Goal: Task Accomplishment & Management: Manage account settings

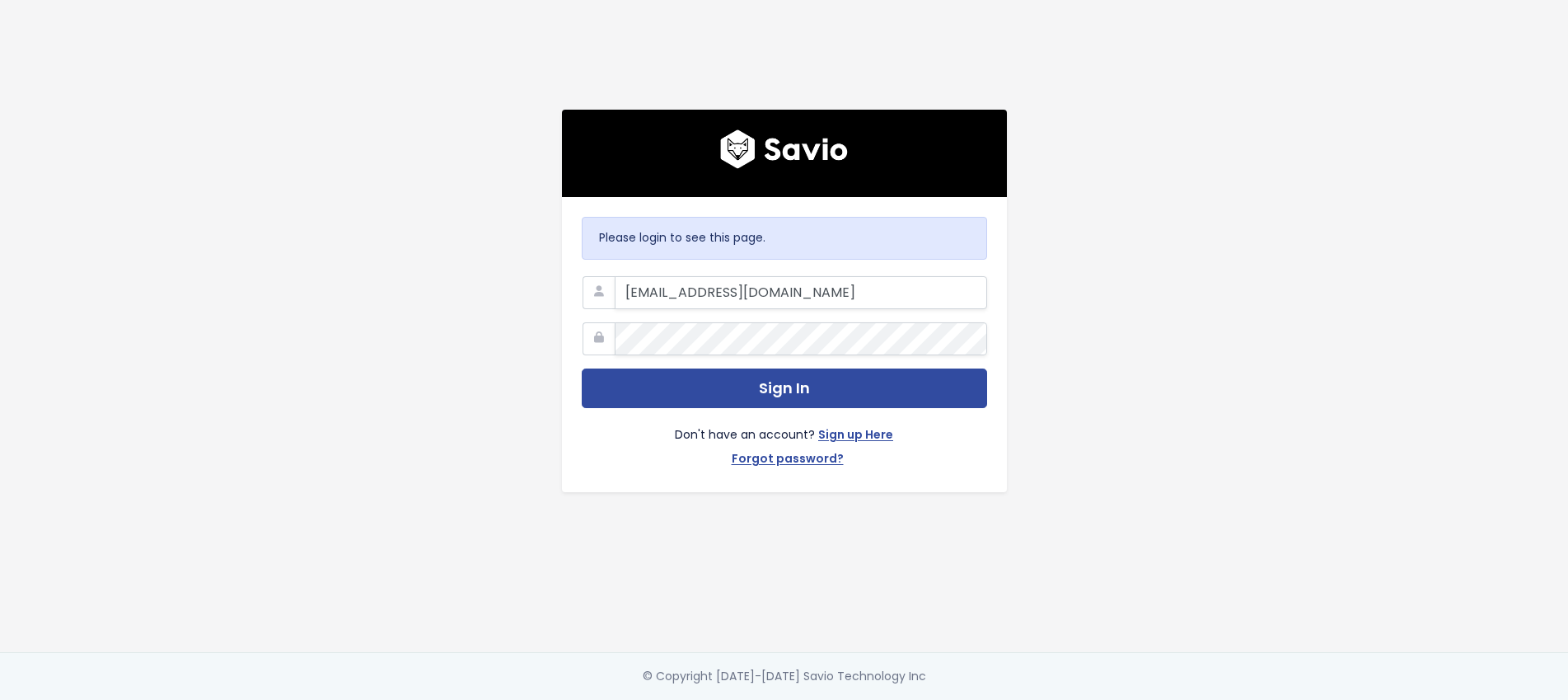
click at [615, 276] on div at bounding box center [615, 276] width 0 height 0
type input "[PERSON_NAME][EMAIL_ADDRESS][DOMAIN_NAME]"
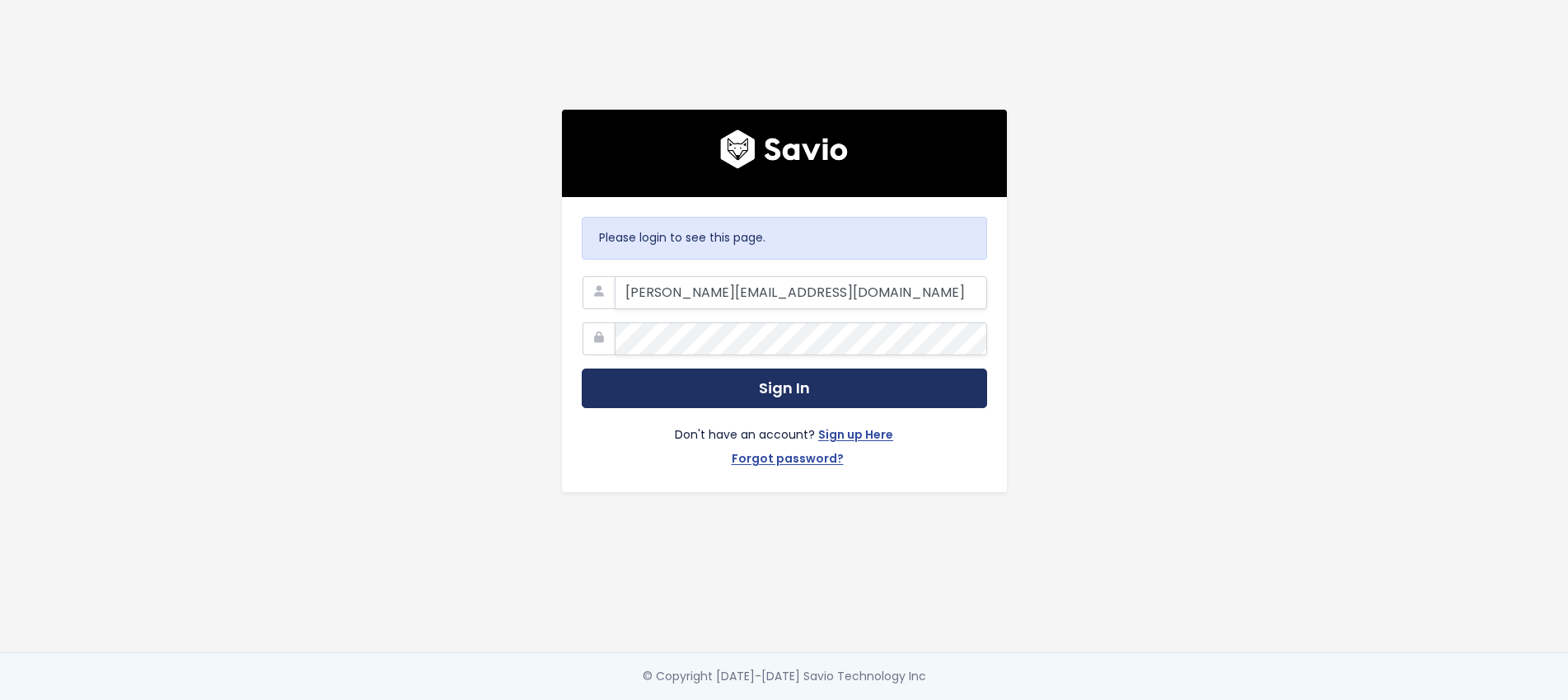
click at [865, 394] on button "Sign In" at bounding box center [784, 388] width 406 height 40
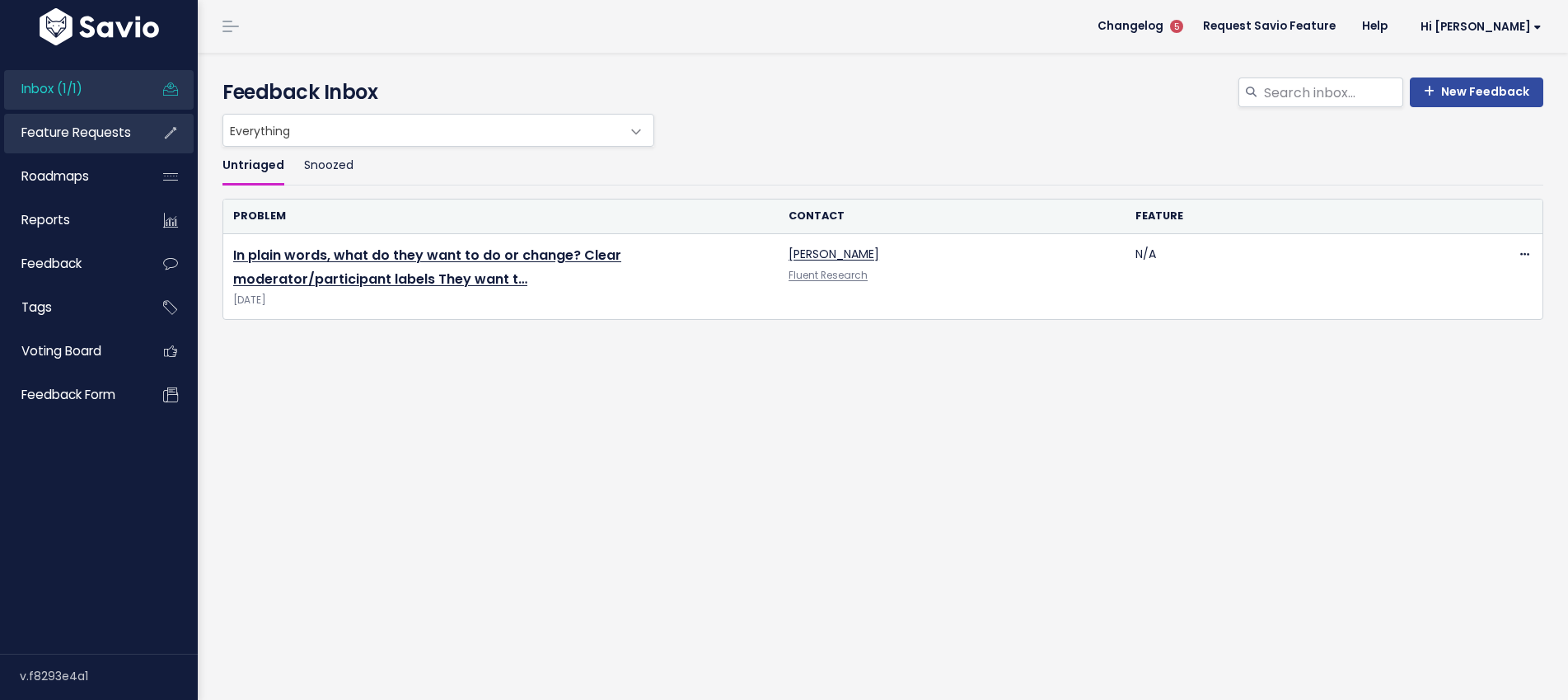
click at [114, 137] on span "Feature Requests" at bounding box center [76, 132] width 110 height 17
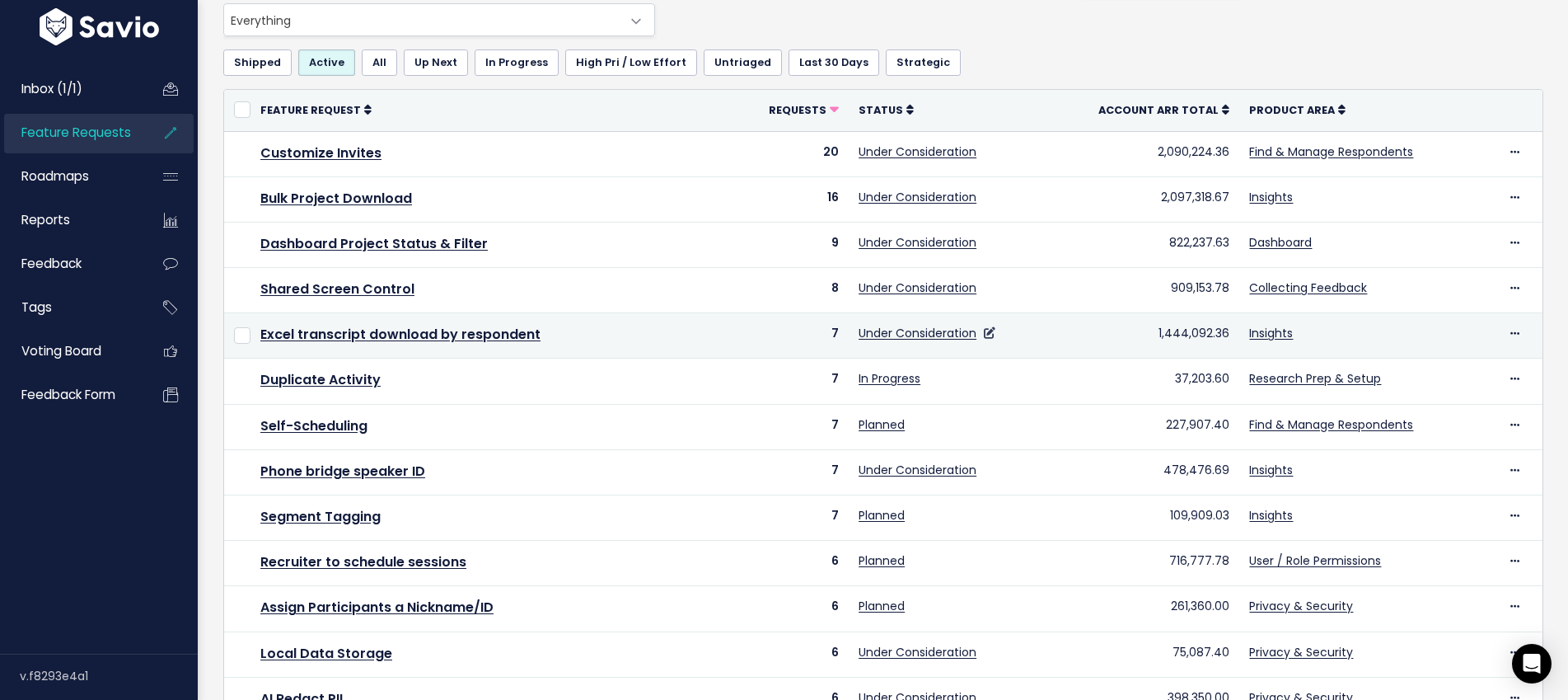
scroll to position [110, 0]
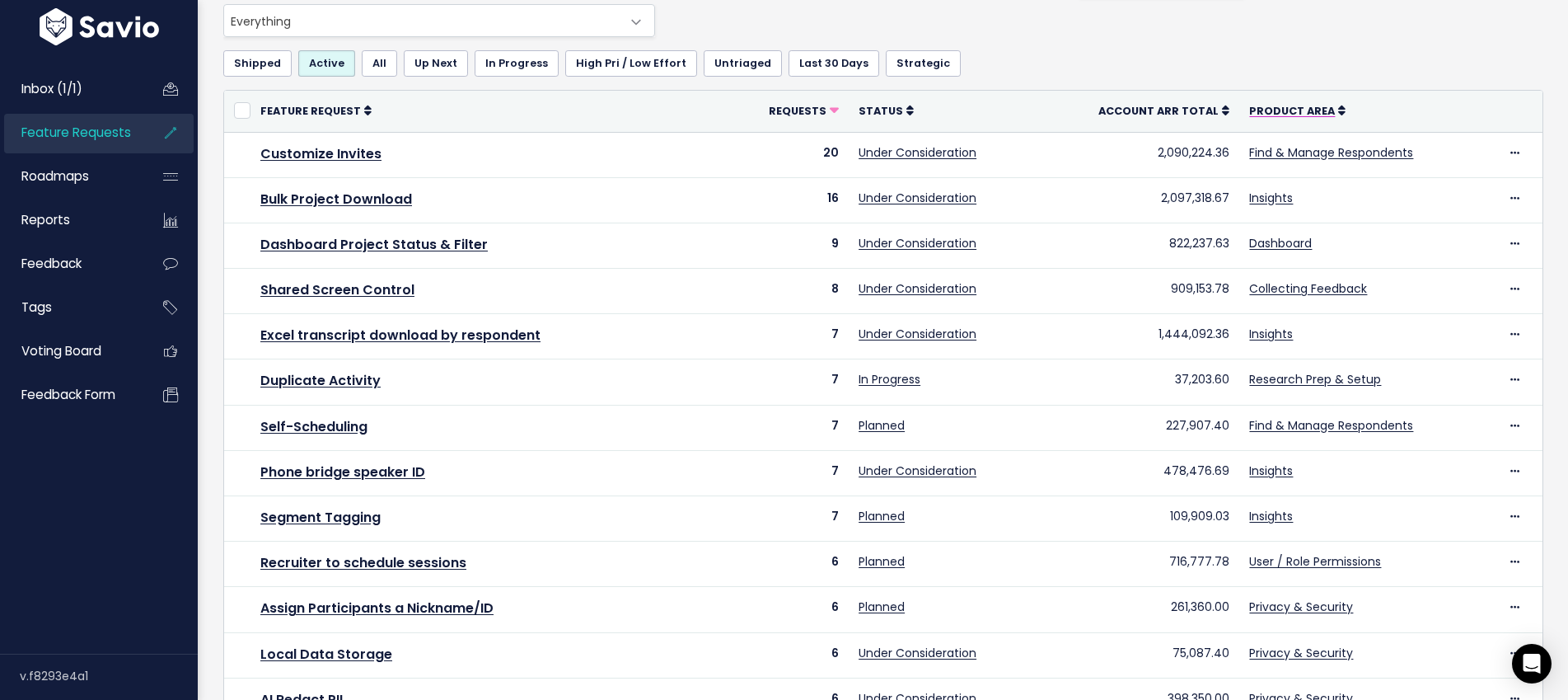
click at [1302, 113] on span "Product Area" at bounding box center [1293, 111] width 86 height 14
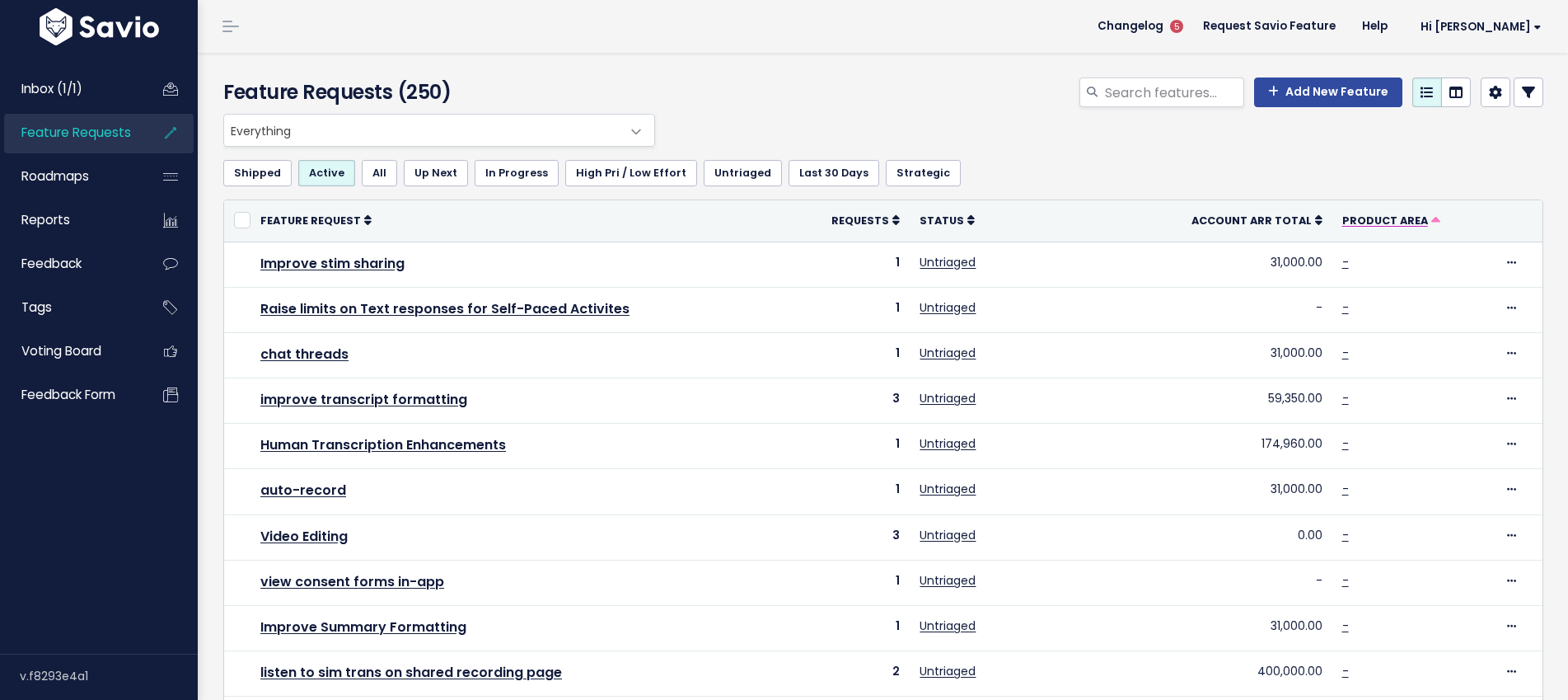
click at [1366, 222] on span "Product Area" at bounding box center [1385, 220] width 86 height 14
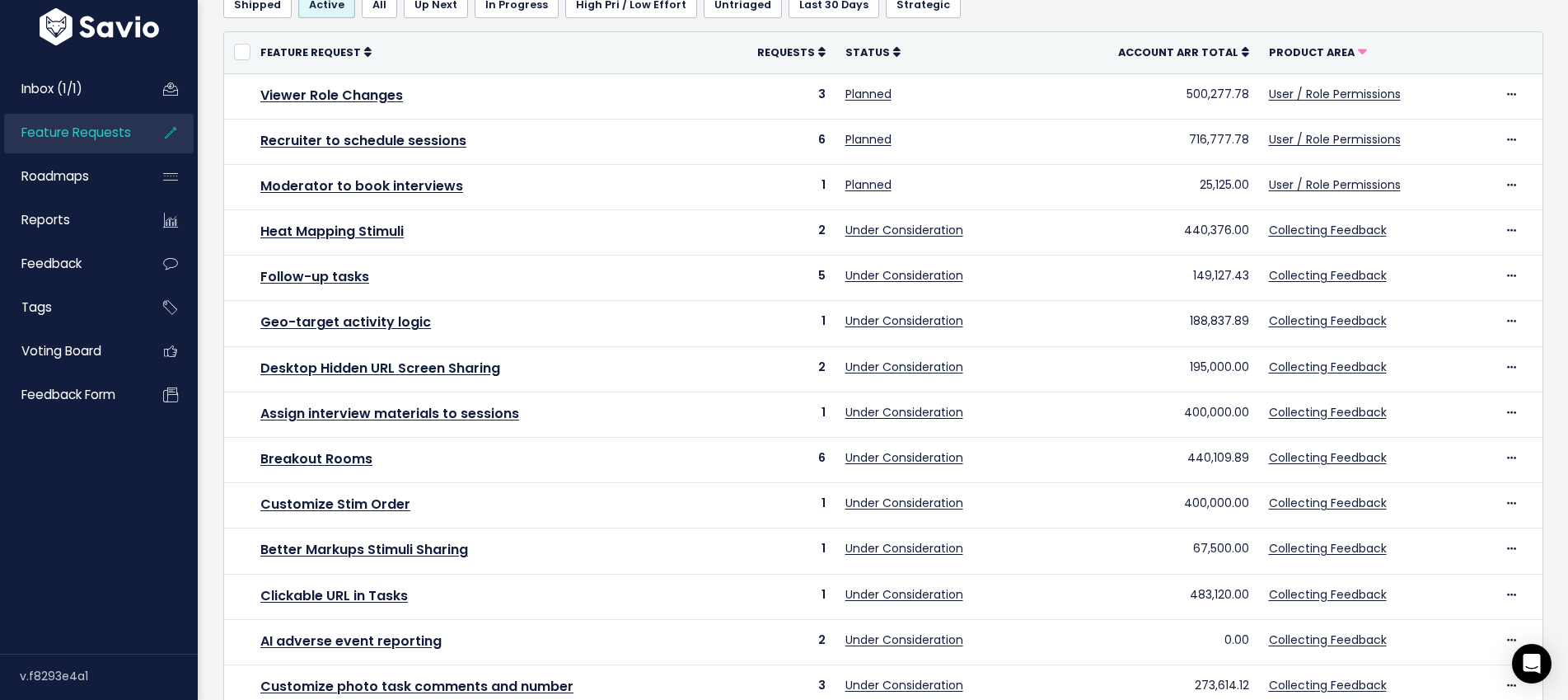
scroll to position [536, 0]
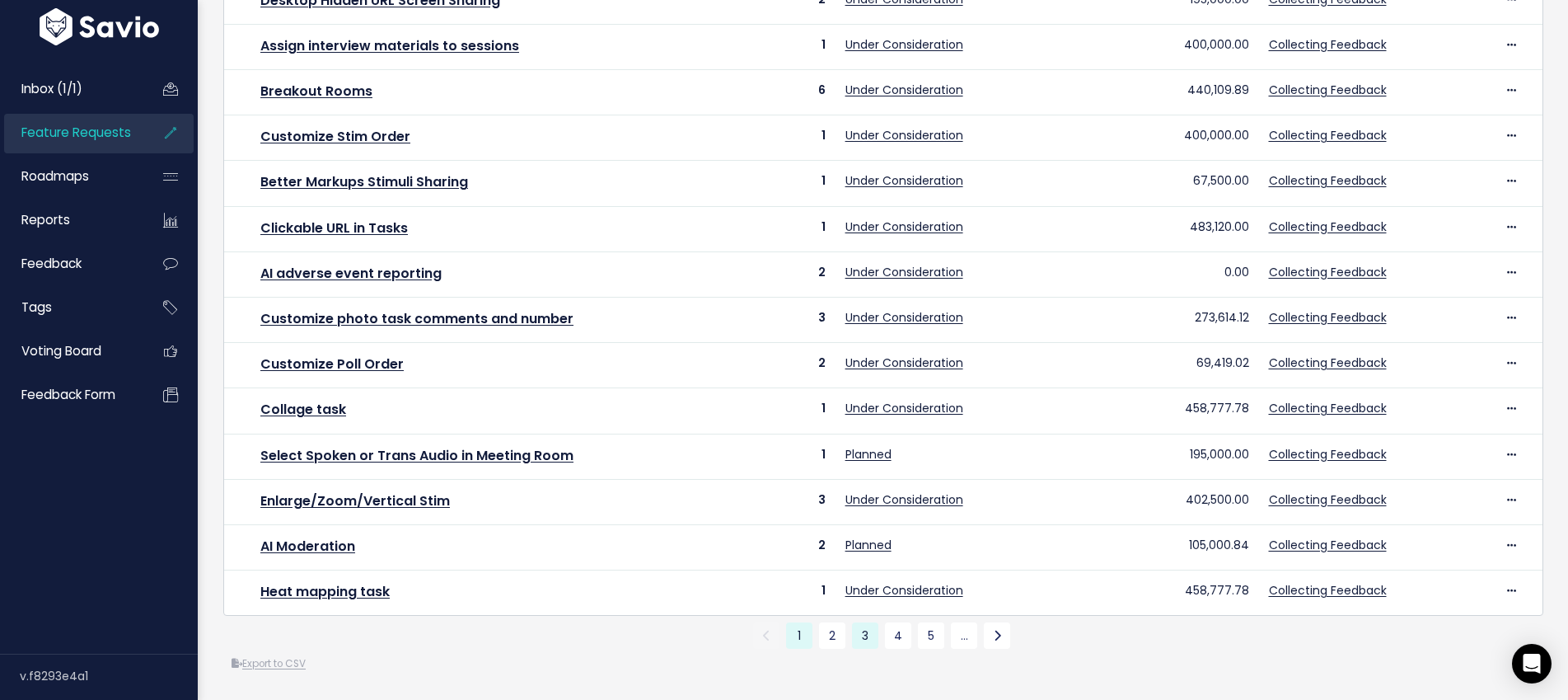
click at [857, 636] on link "3" at bounding box center [866, 636] width 27 height 27
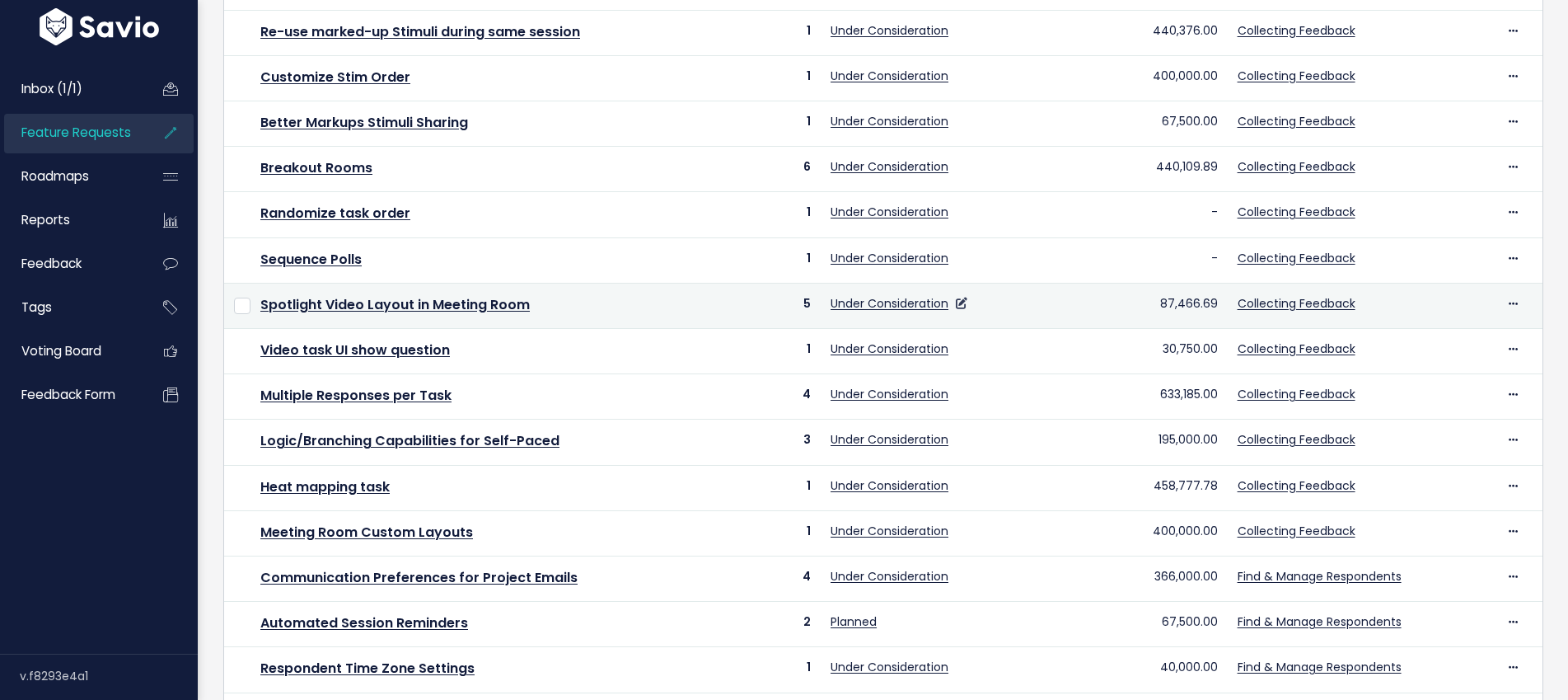
scroll to position [536, 0]
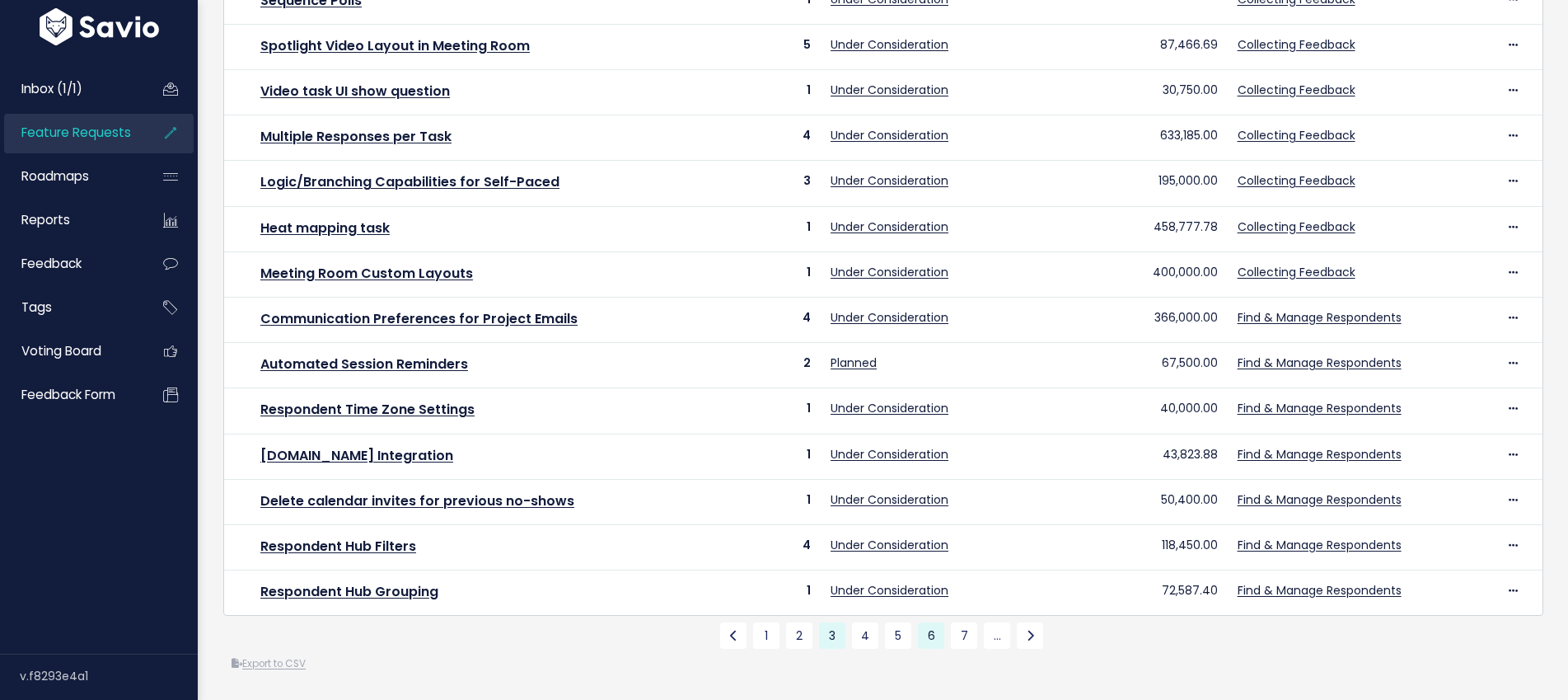
click at [919, 636] on link "6" at bounding box center [932, 636] width 27 height 27
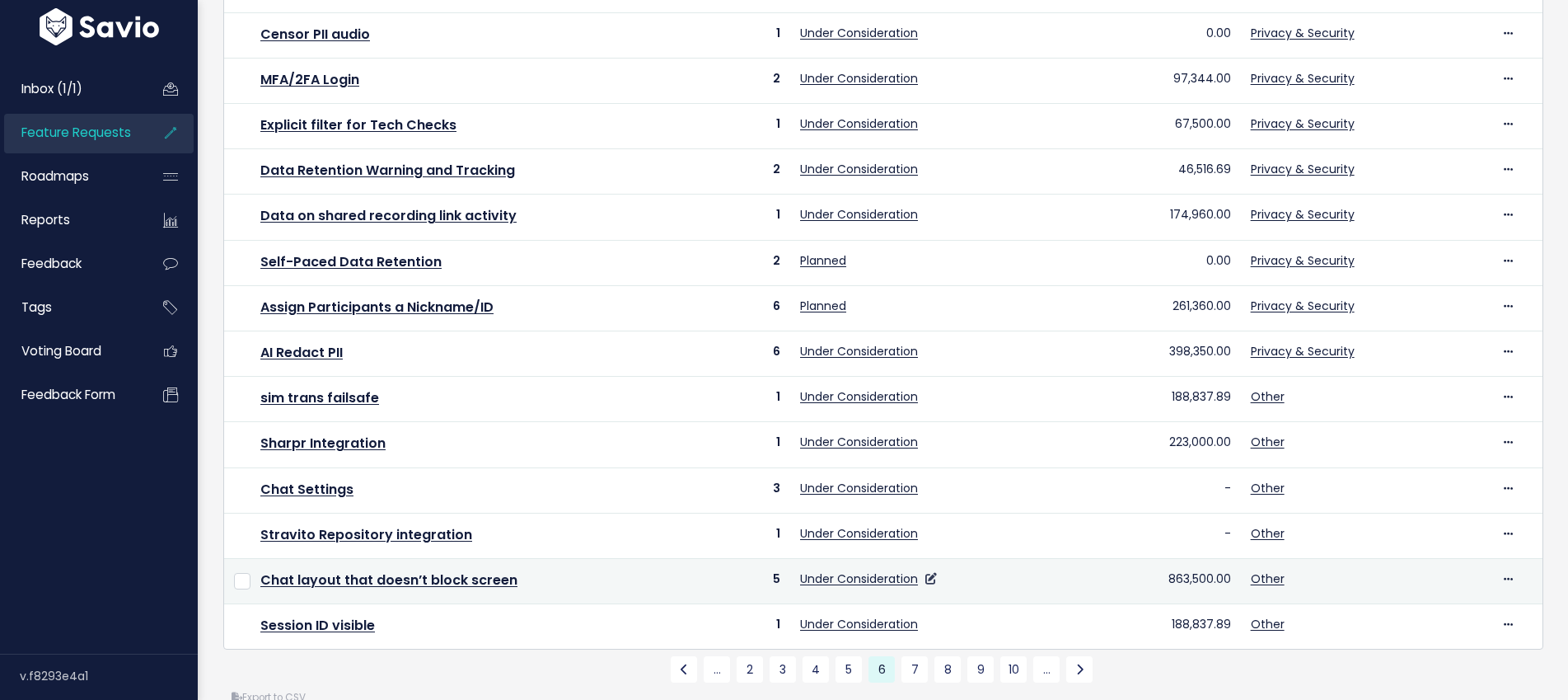
scroll to position [536, 0]
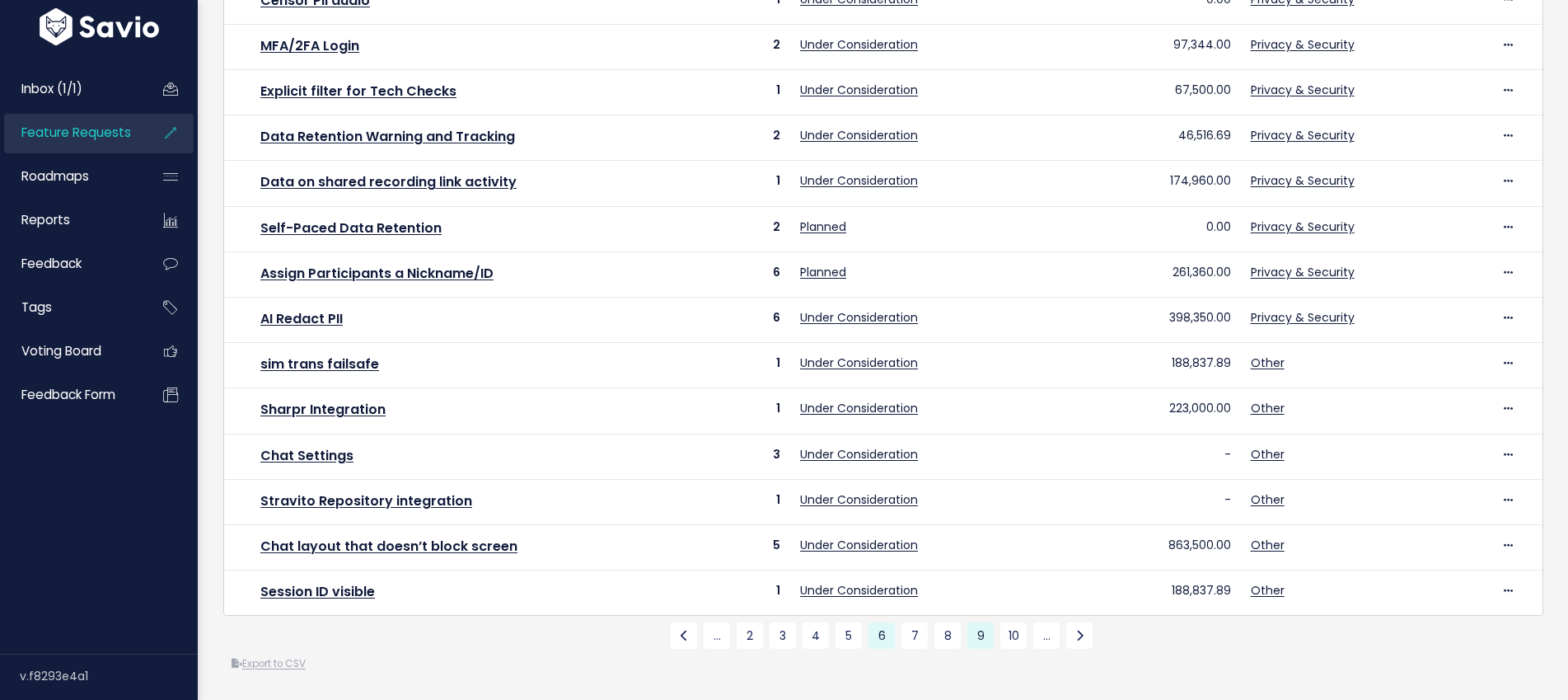
click at [977, 631] on link "9" at bounding box center [981, 636] width 27 height 27
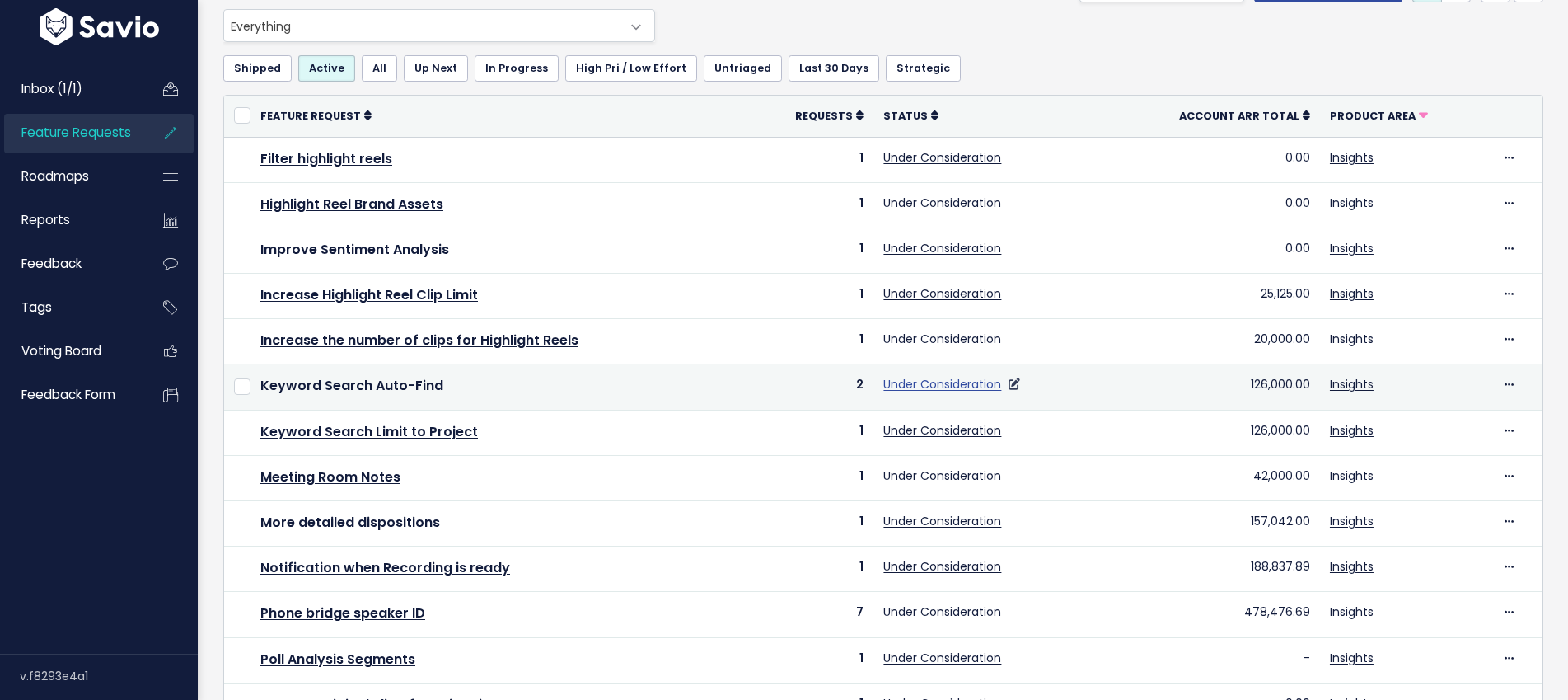
scroll to position [536, 0]
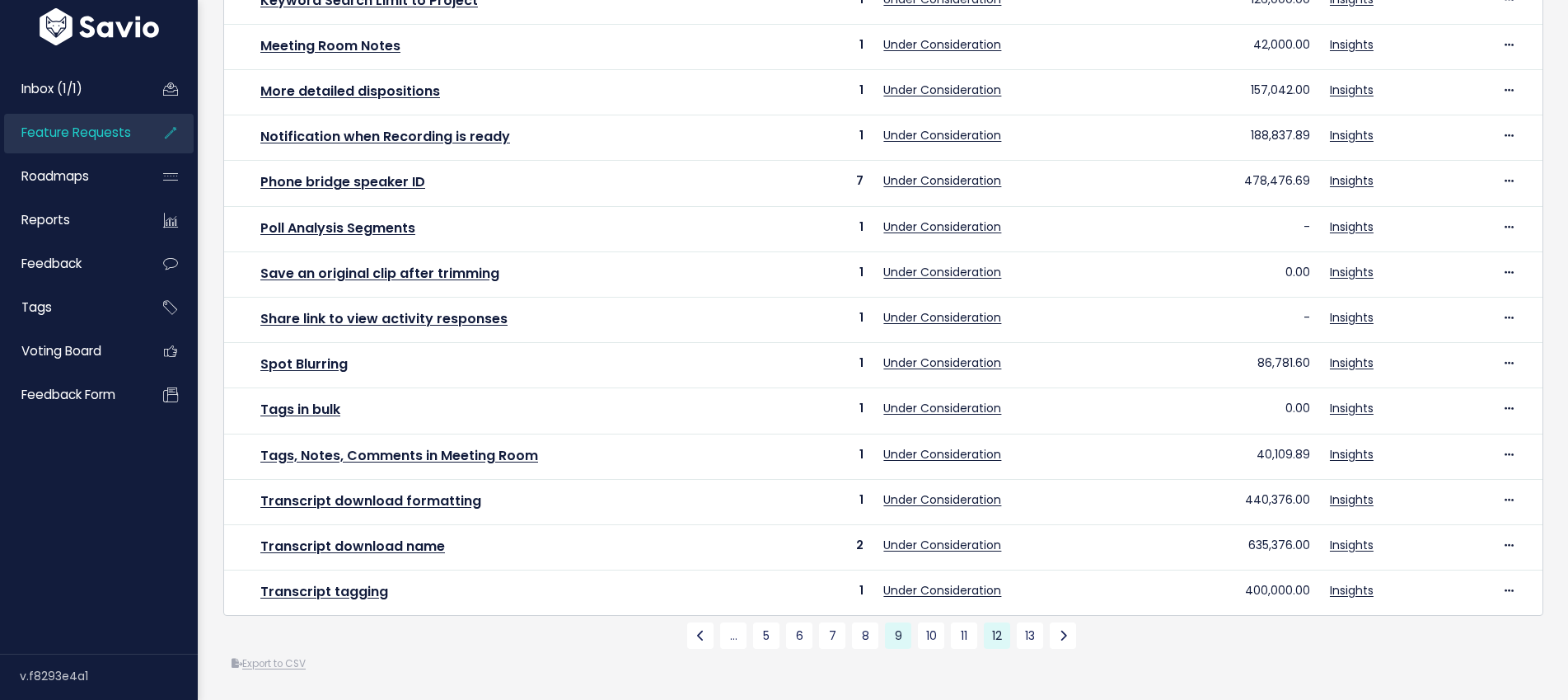
click at [999, 635] on link "12" at bounding box center [997, 636] width 27 height 27
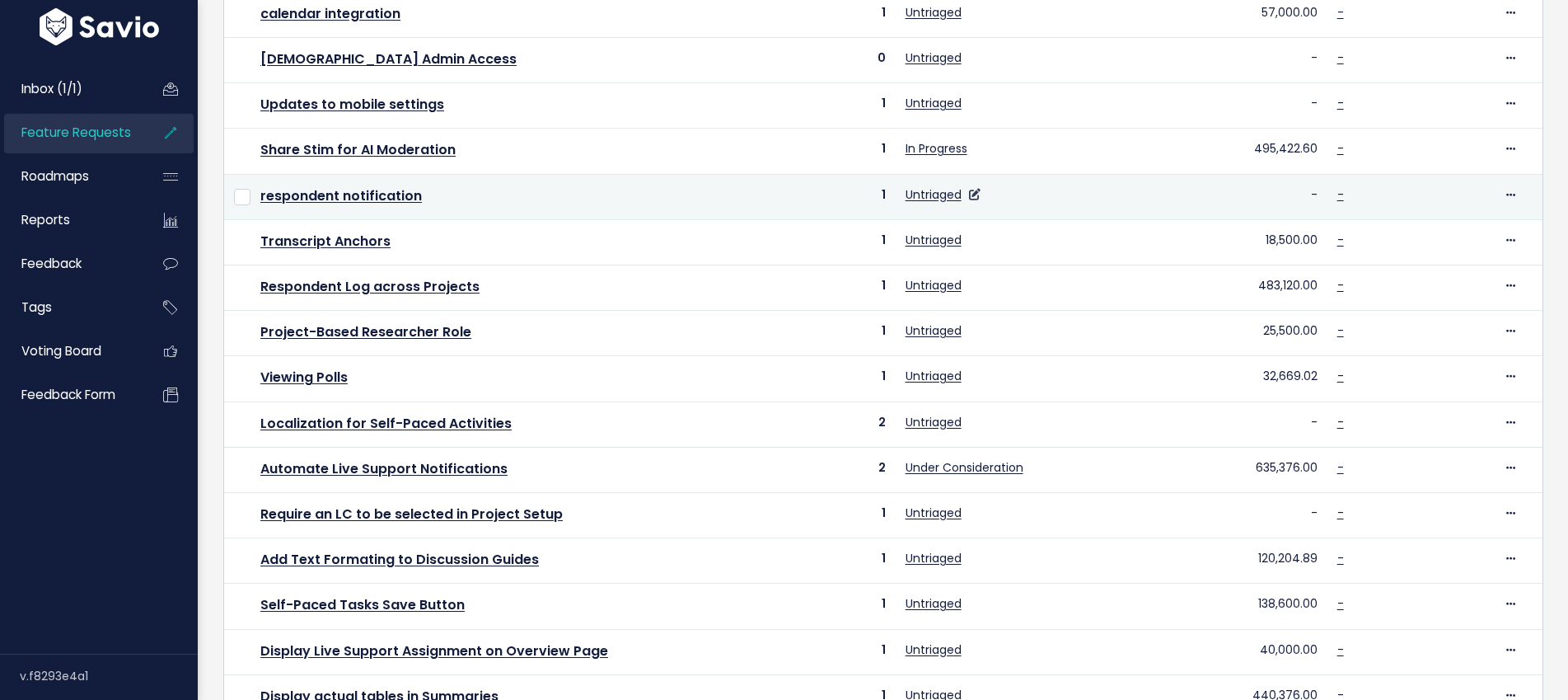
scroll to position [536, 0]
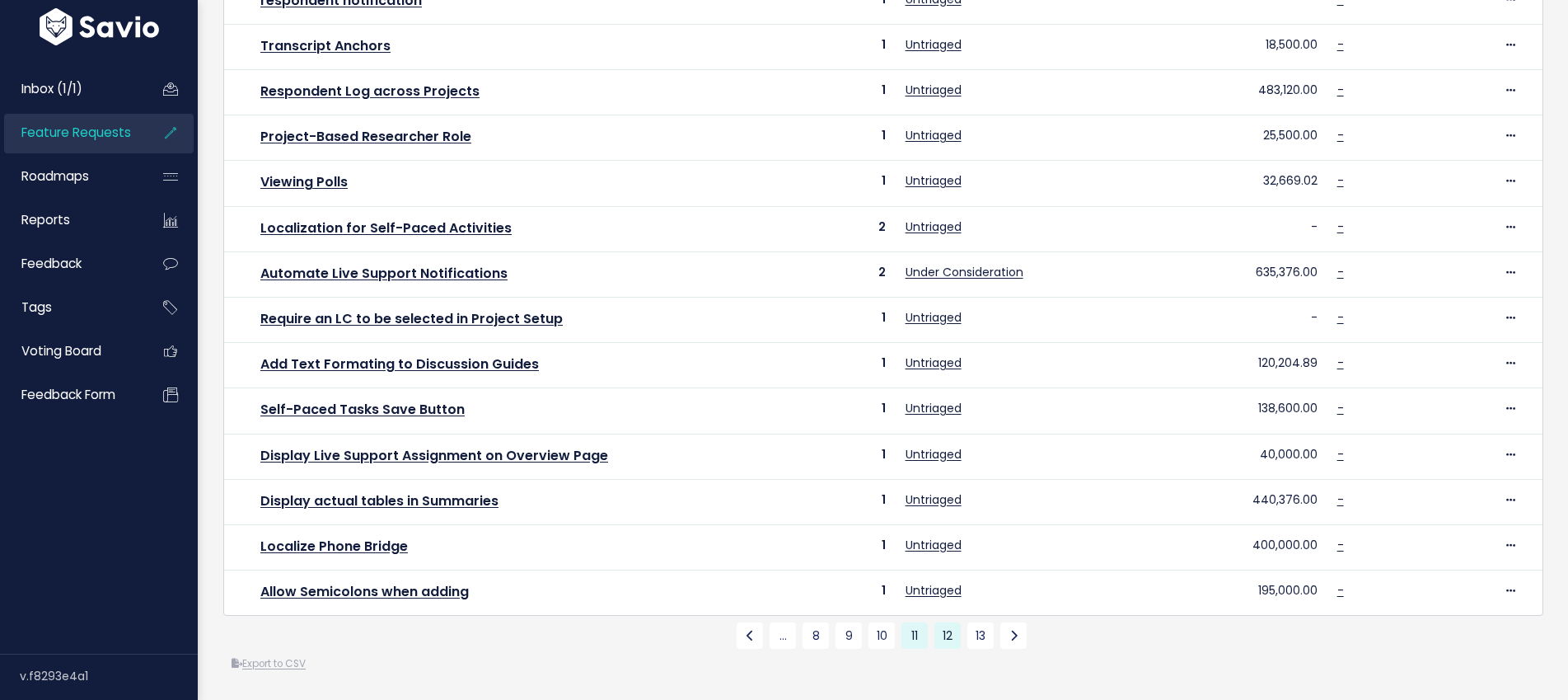
click at [924, 634] on link "11" at bounding box center [915, 636] width 27 height 27
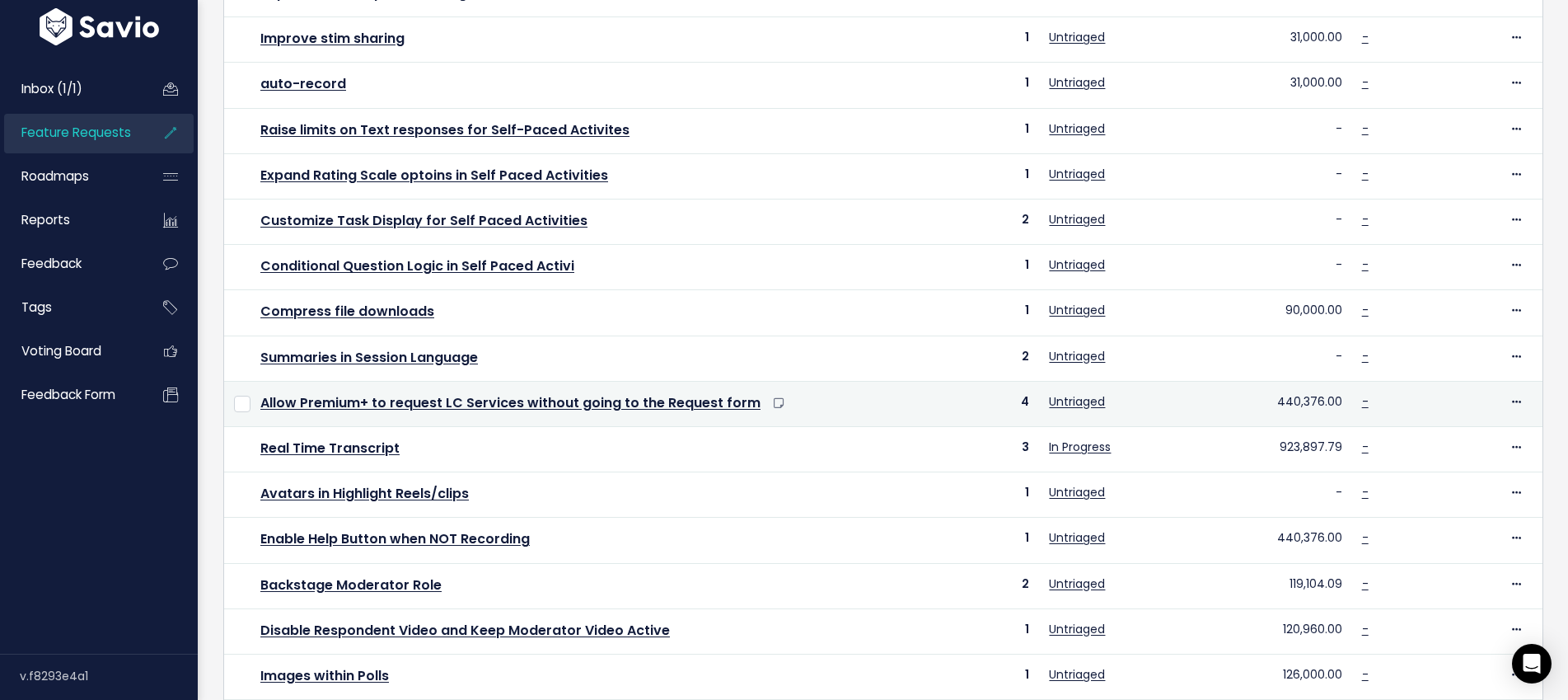
scroll to position [536, 0]
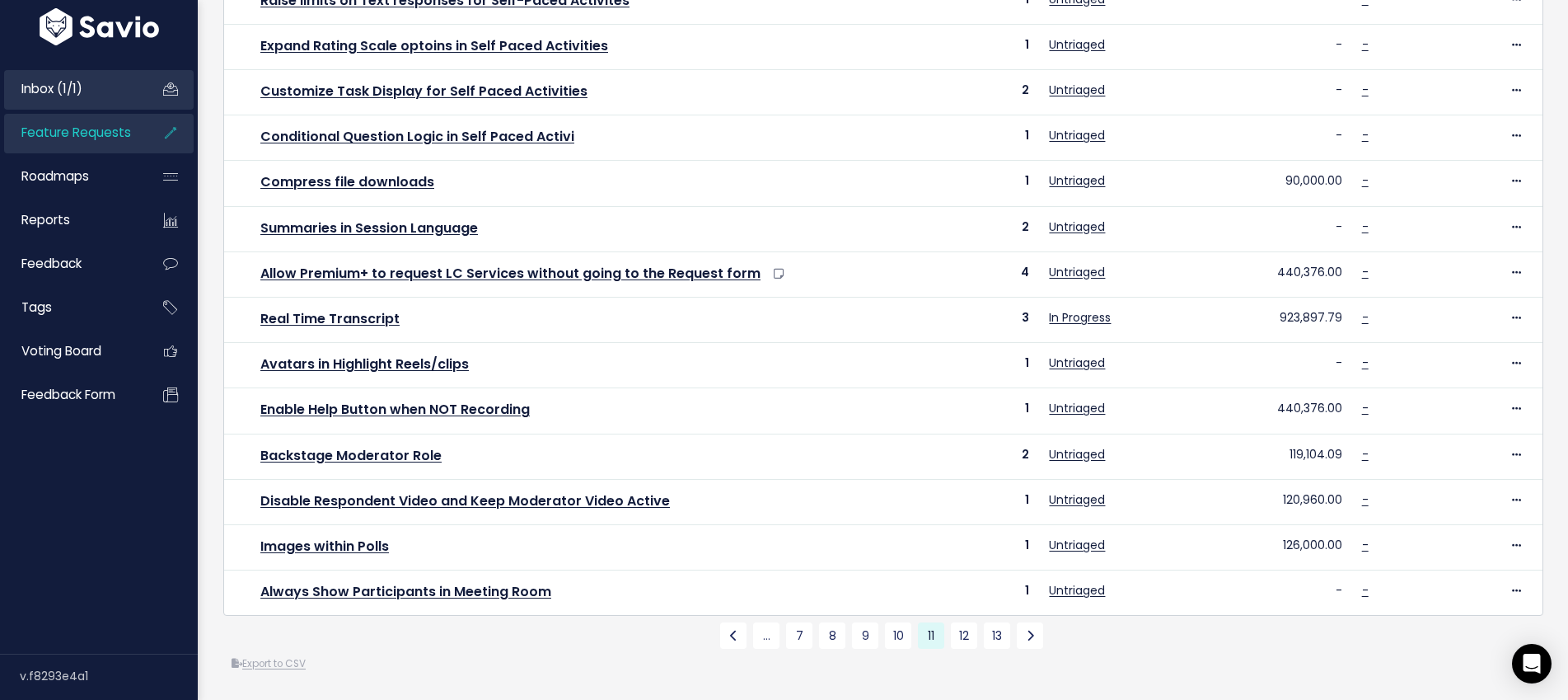
click at [77, 90] on span "Inbox (1/1)" at bounding box center [52, 88] width 61 height 17
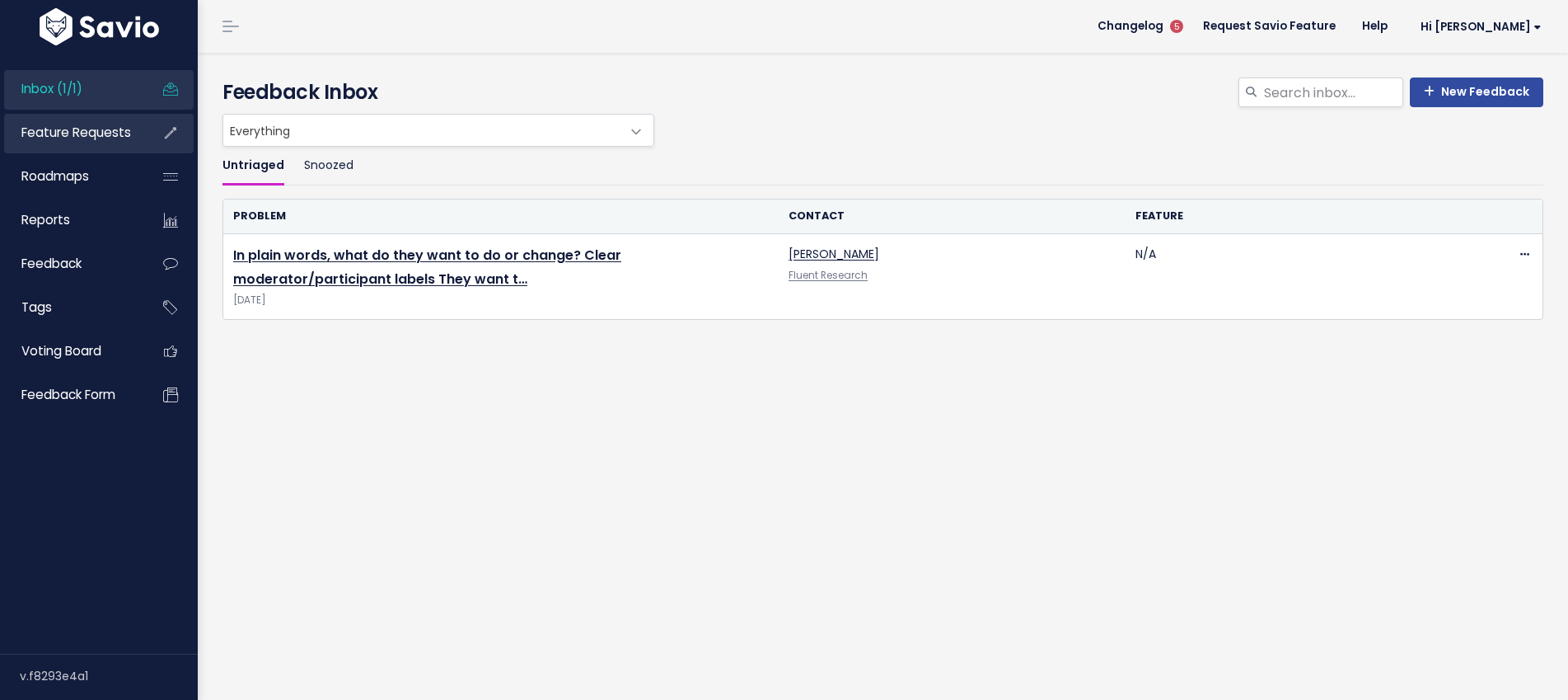
click at [78, 136] on span "Feature Requests" at bounding box center [76, 132] width 110 height 17
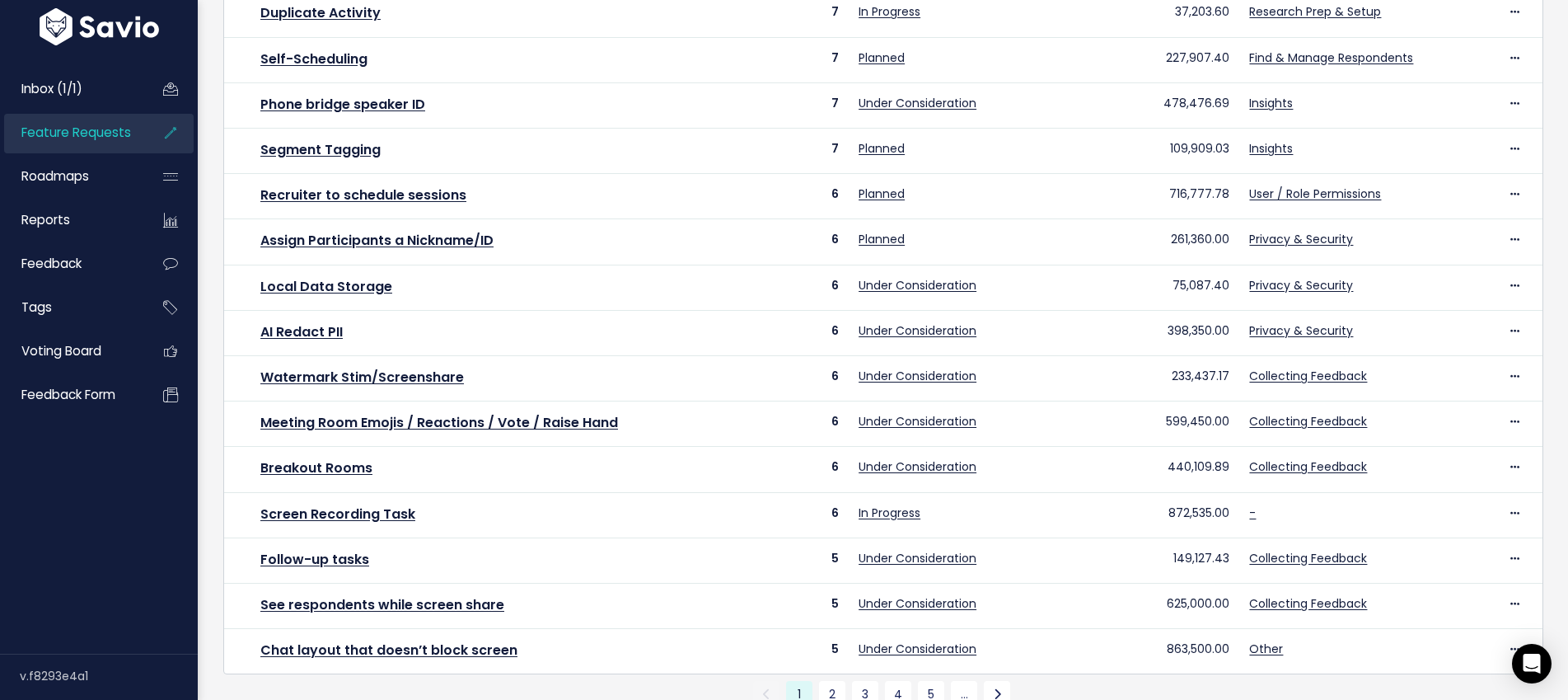
scroll to position [536, 0]
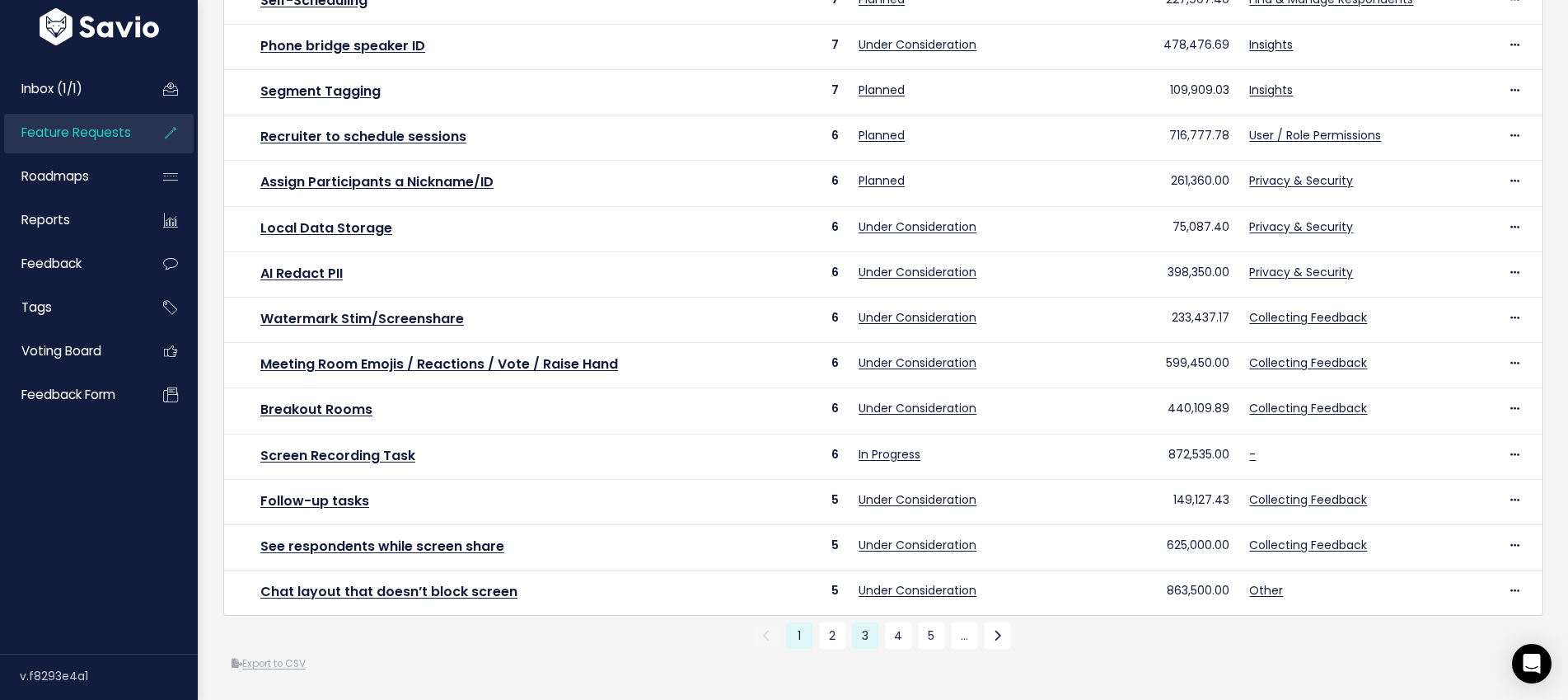
click at [867, 637] on link "3" at bounding box center [866, 636] width 27 height 27
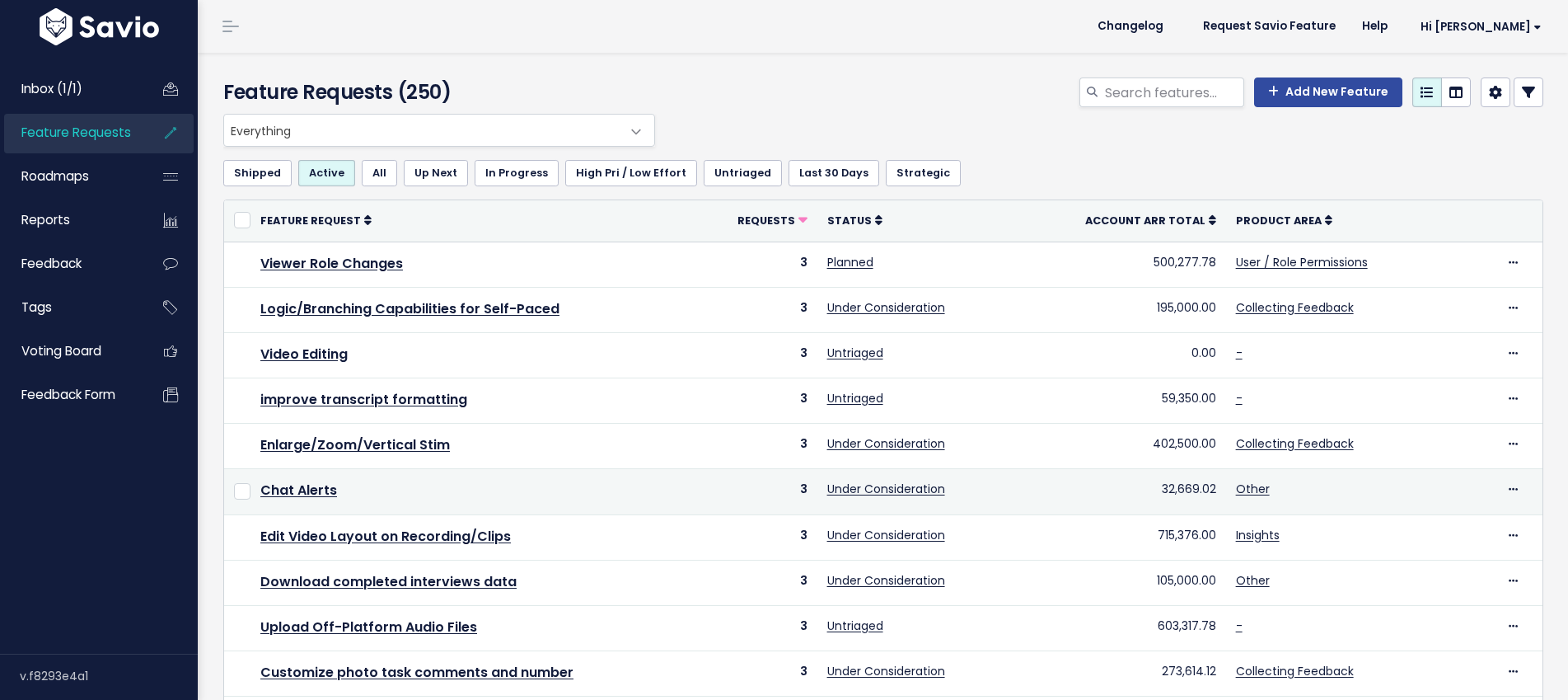
scroll to position [536, 0]
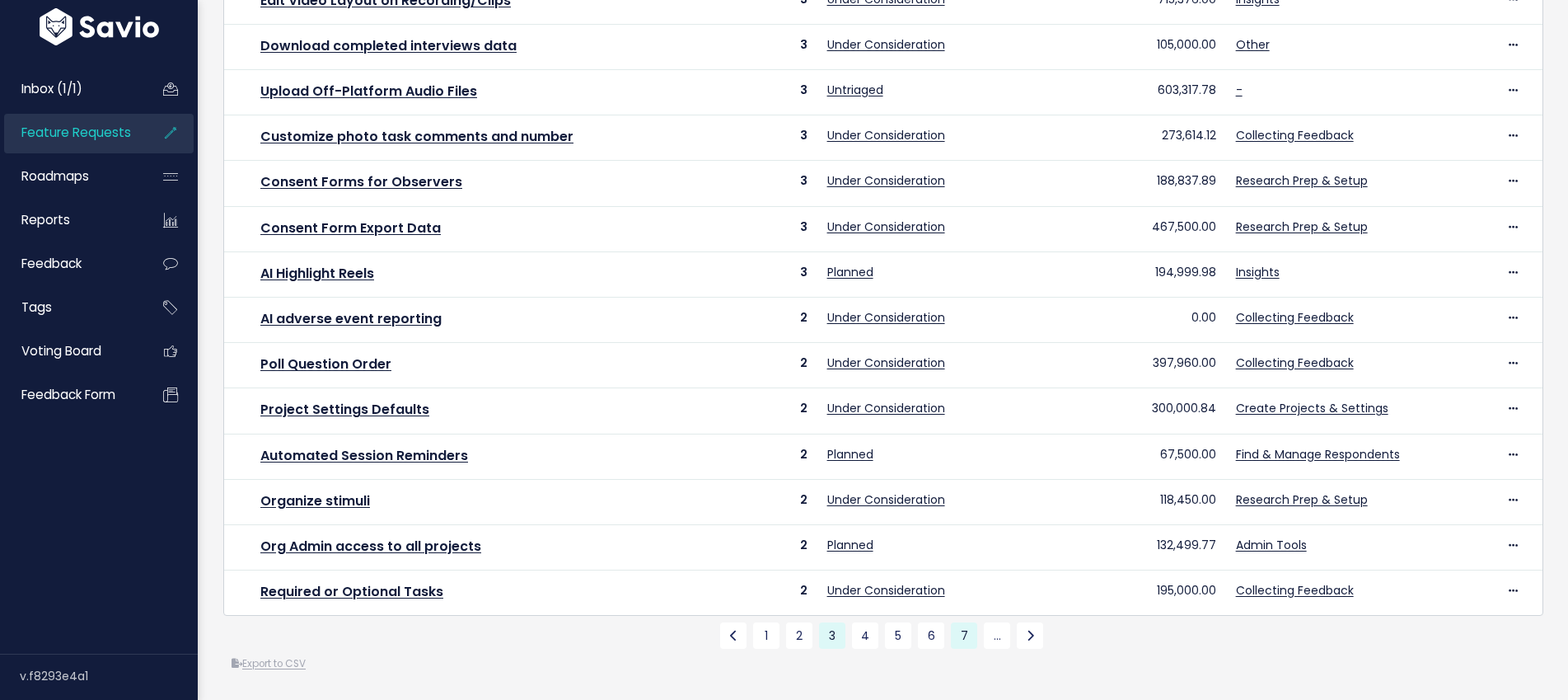
click at [963, 638] on link "7" at bounding box center [965, 636] width 27 height 27
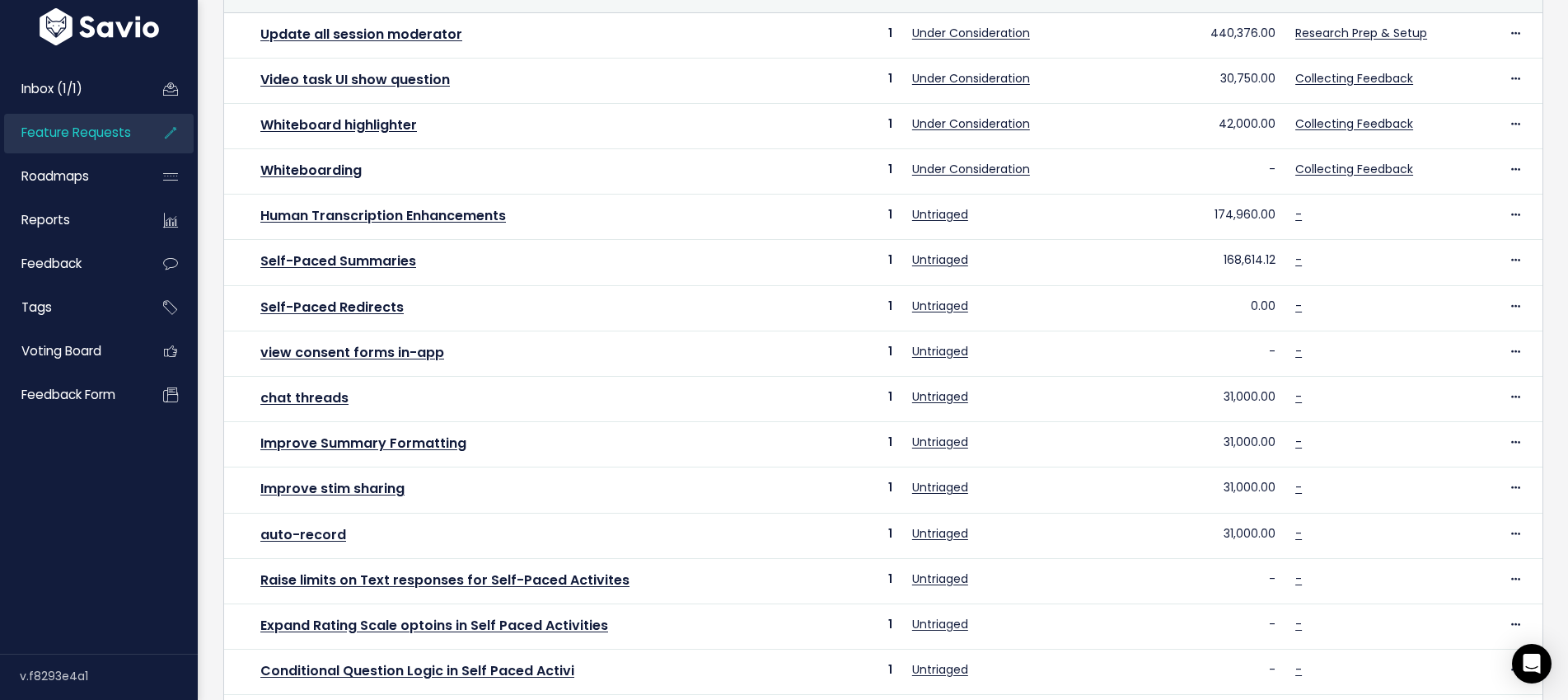
scroll to position [226, 0]
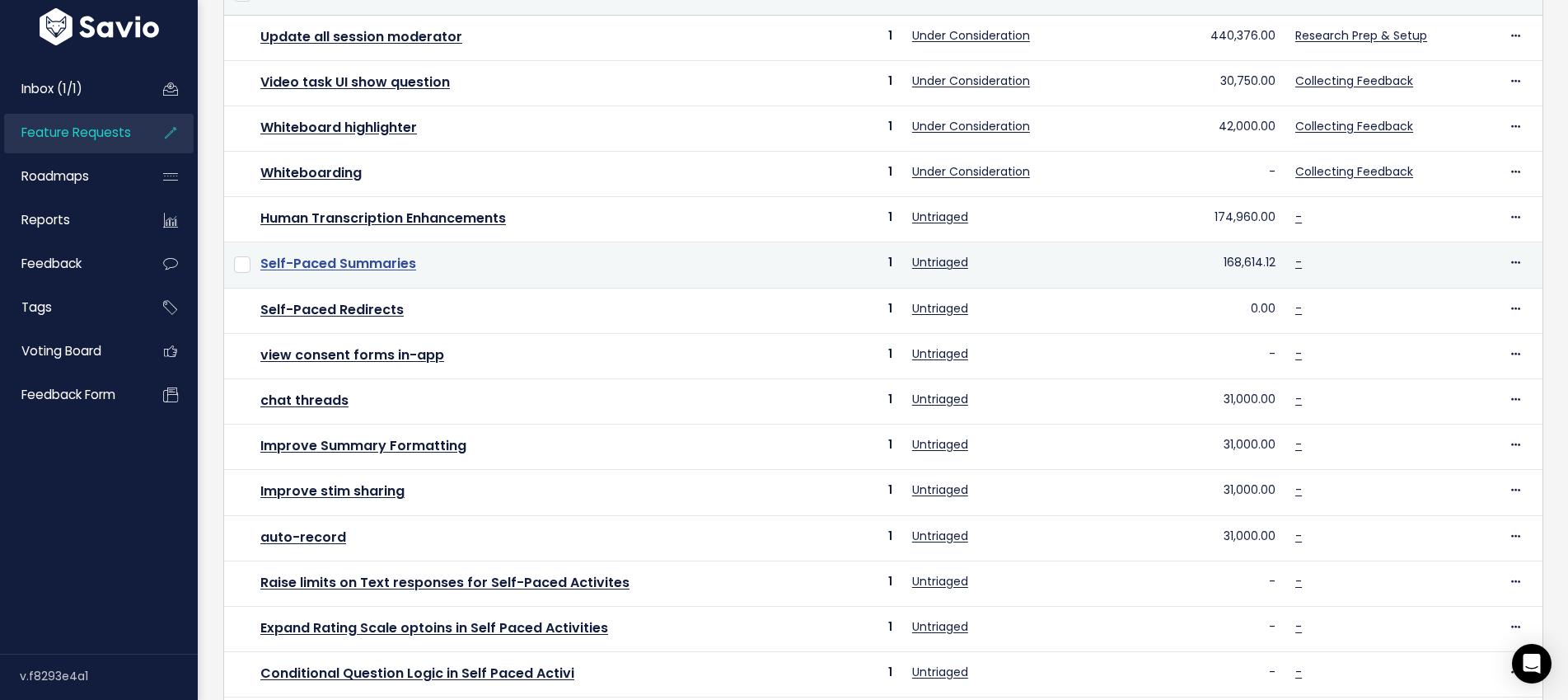
click at [319, 261] on link "Self-Paced Summaries" at bounding box center [338, 263] width 156 height 19
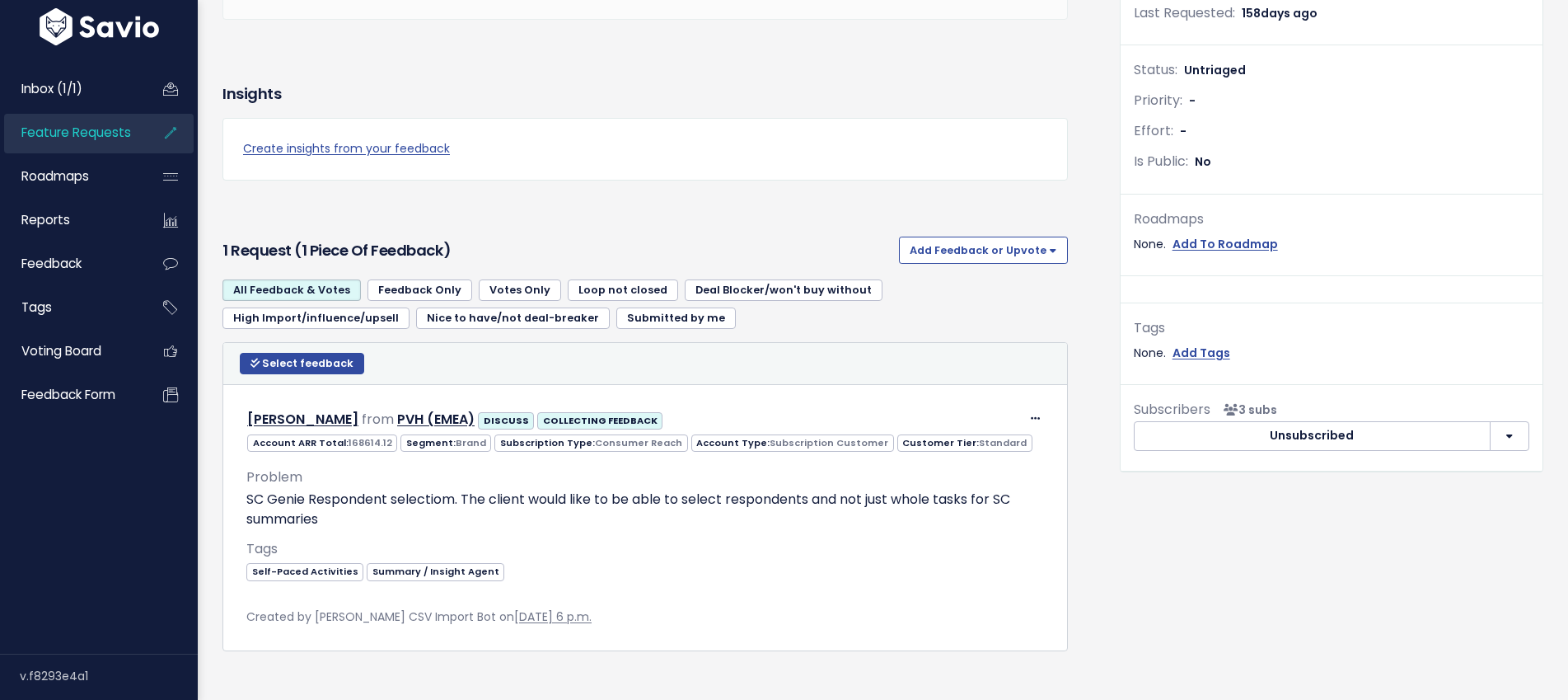
scroll to position [396, 0]
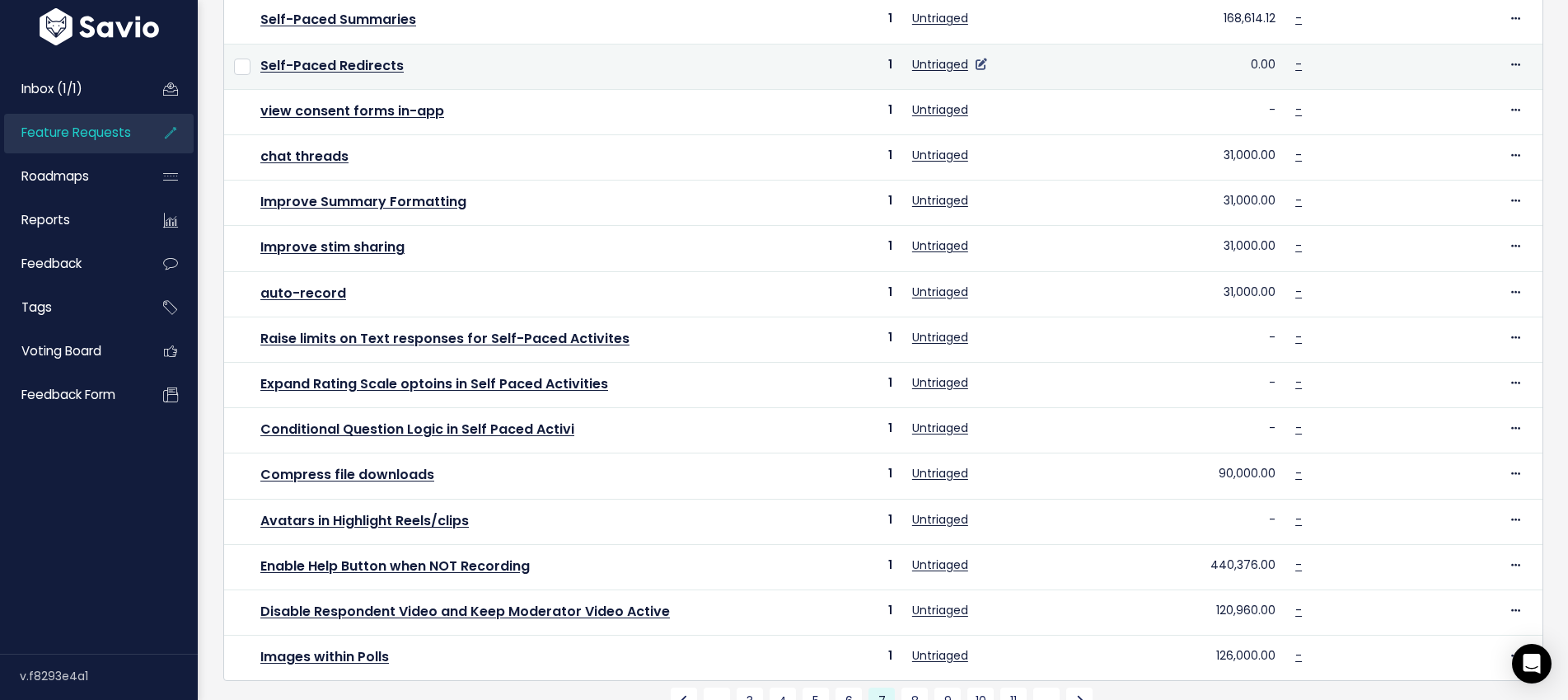
scroll to position [536, 0]
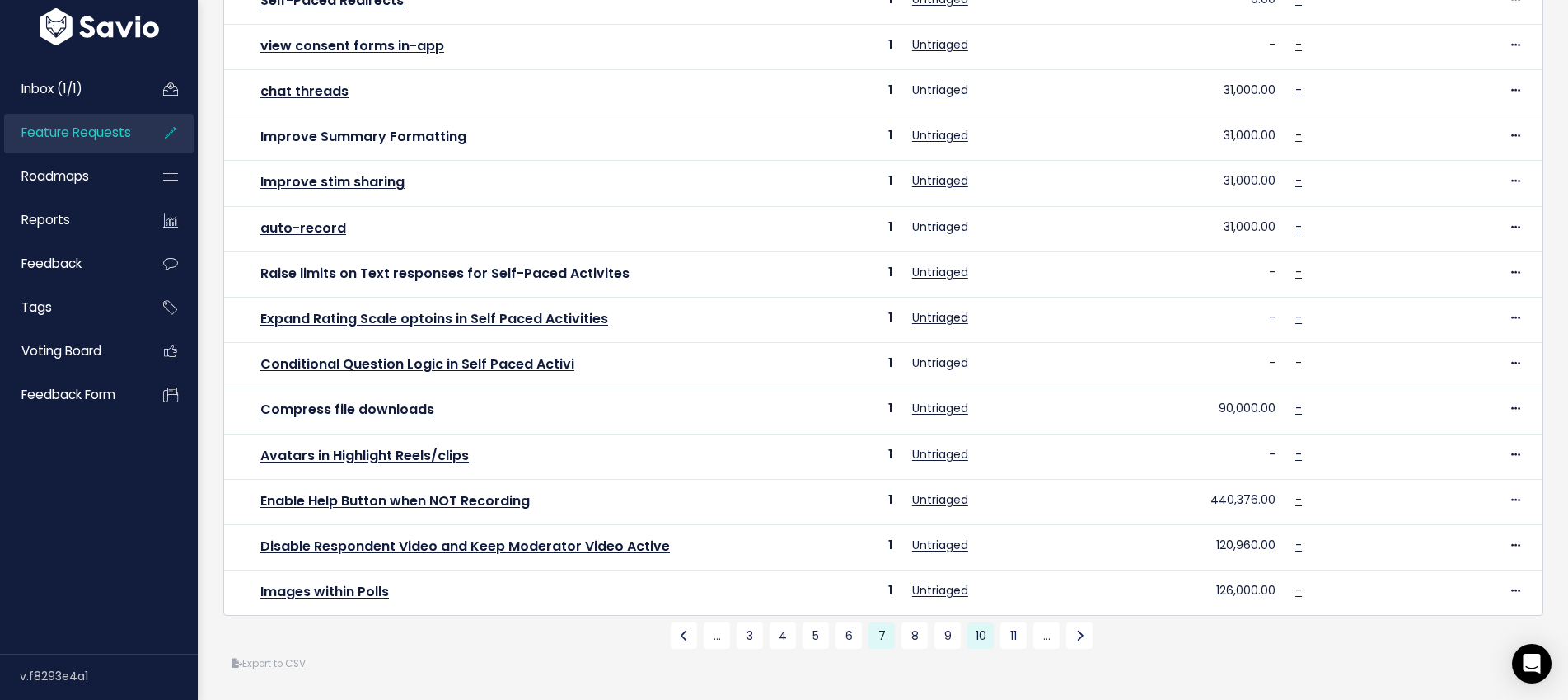
click at [981, 635] on link "10" at bounding box center [981, 636] width 27 height 27
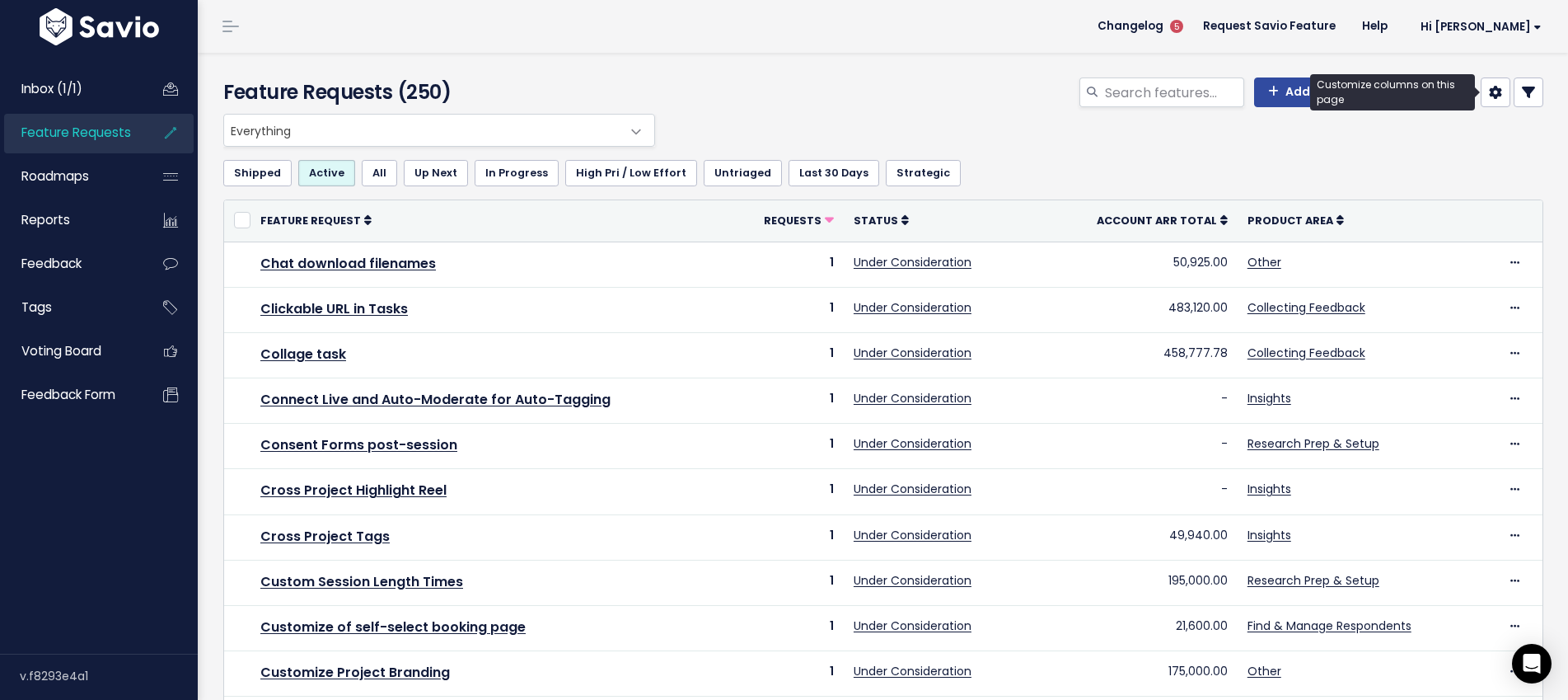
click at [1499, 92] on icon at bounding box center [1496, 92] width 13 height 13
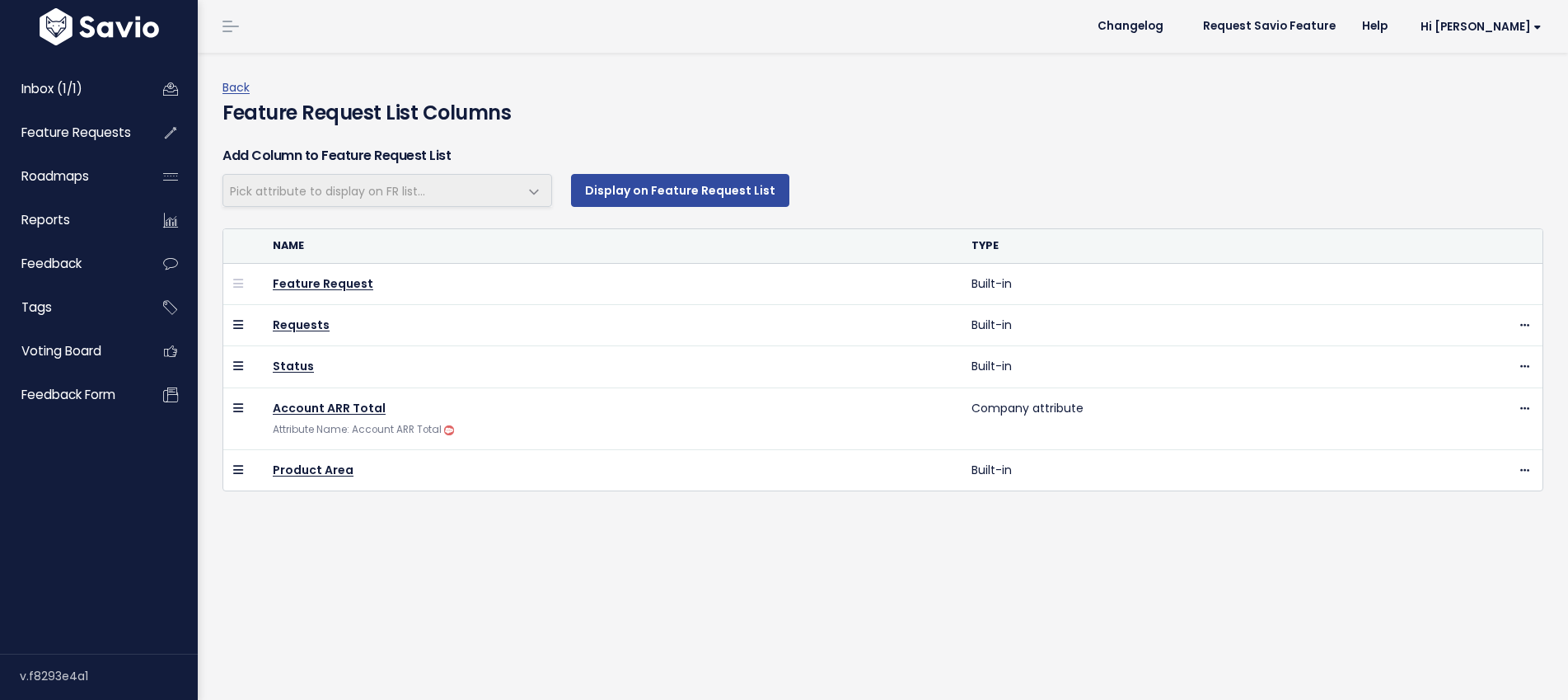
select select
click at [240, 85] on link "Back" at bounding box center [236, 87] width 28 height 16
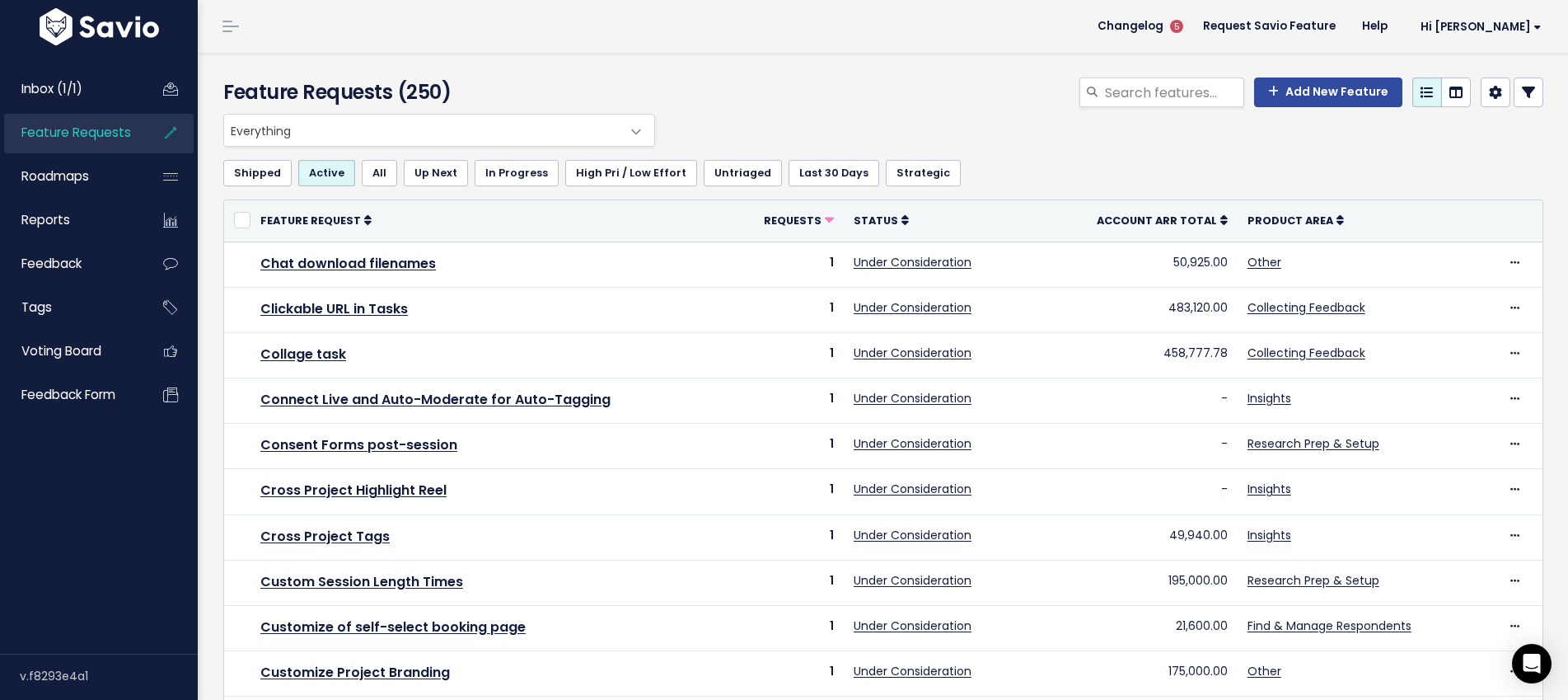
click at [1523, 89] on icon at bounding box center [1529, 92] width 13 height 13
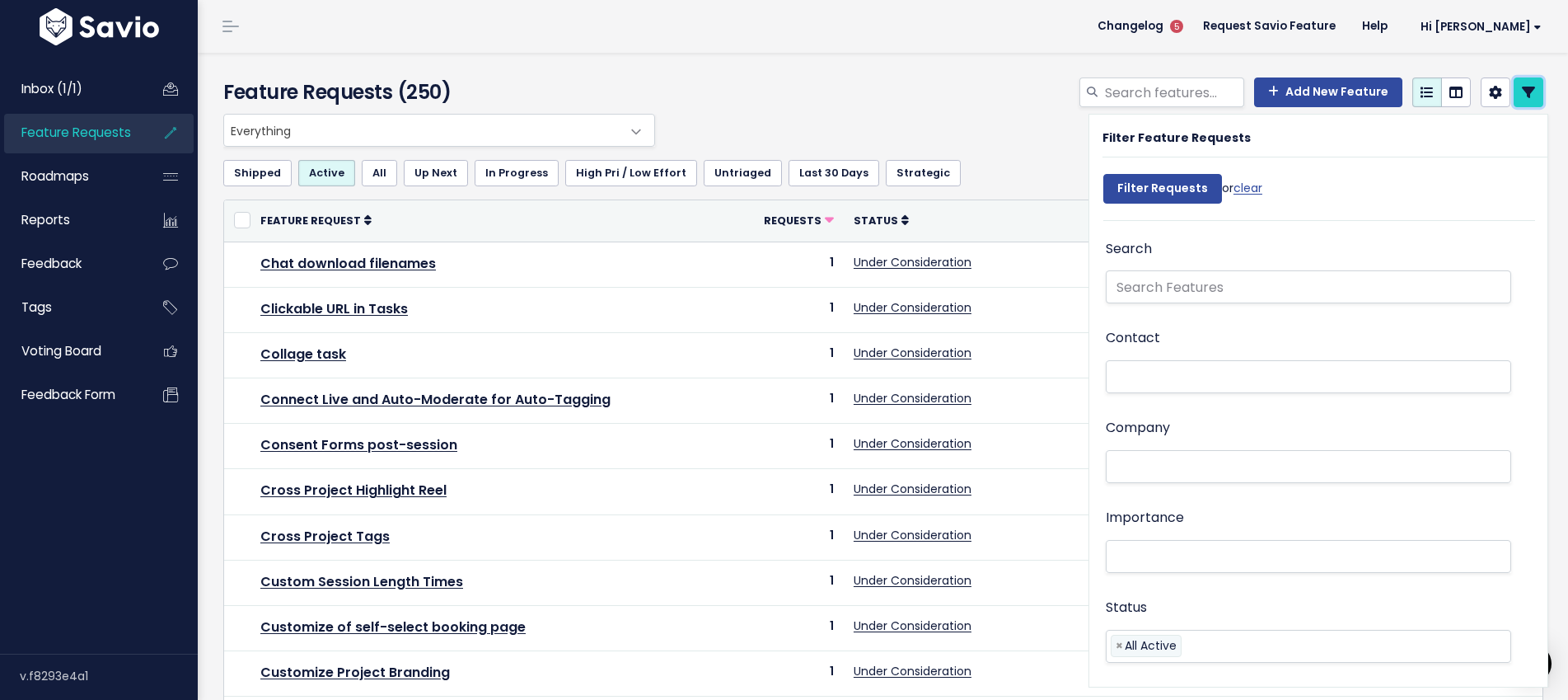
click at [1523, 89] on icon at bounding box center [1529, 92] width 13 height 13
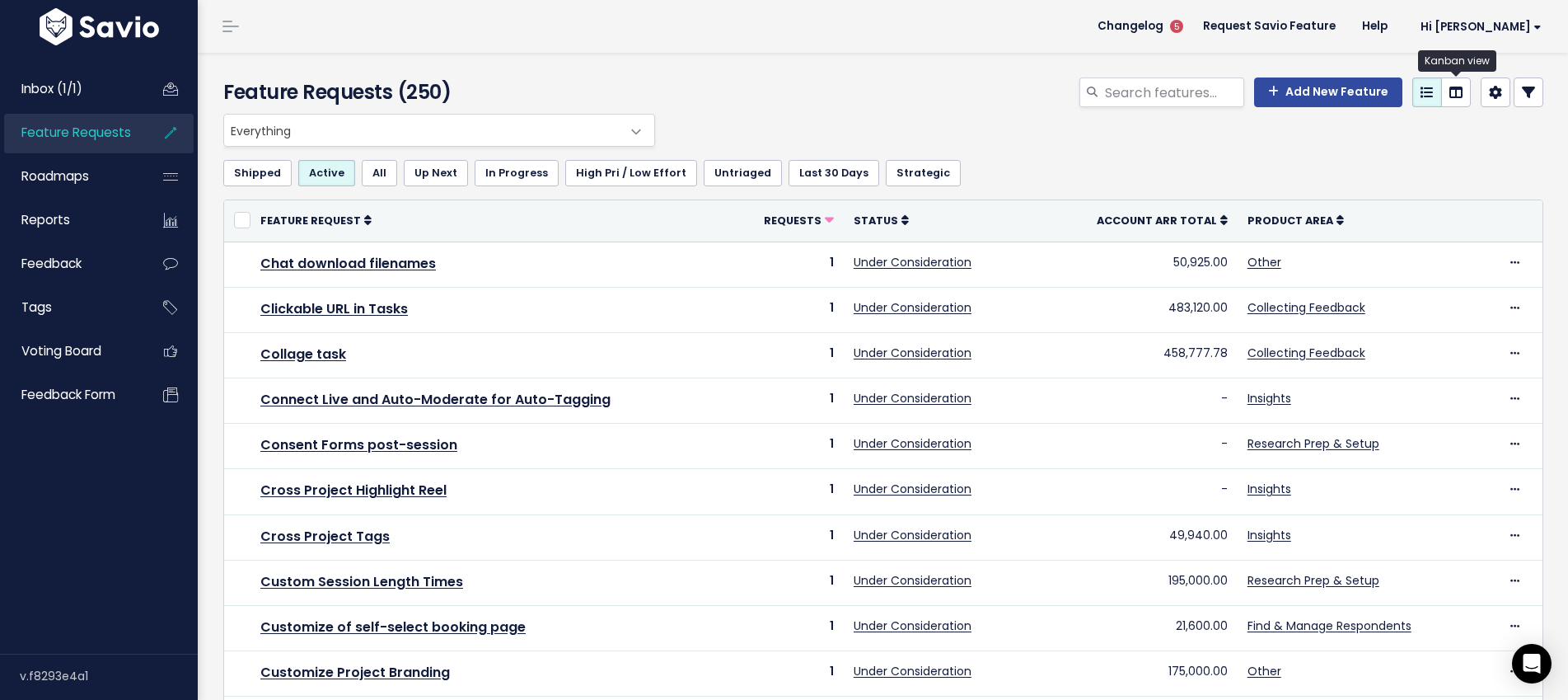
click at [1465, 95] on link at bounding box center [1456, 92] width 29 height 29
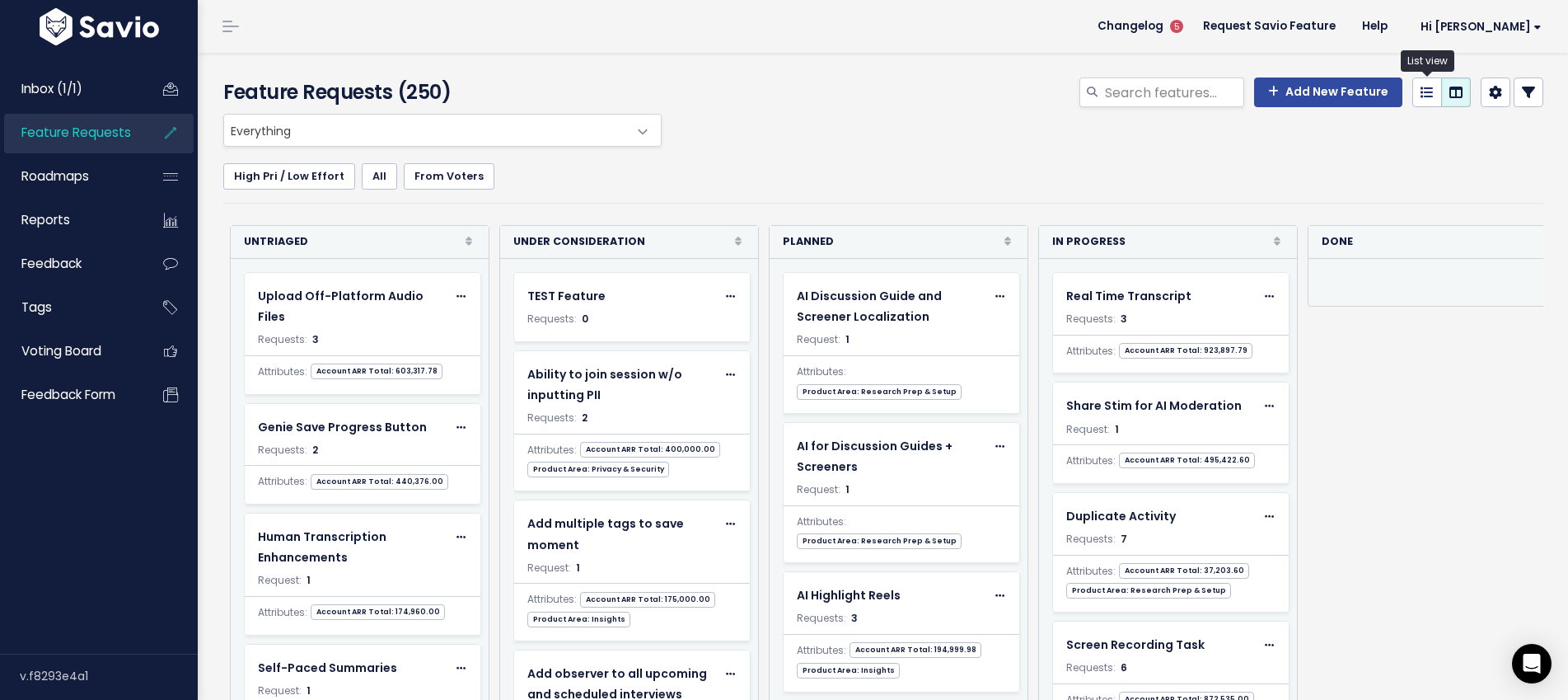
click at [1423, 91] on icon at bounding box center [1427, 92] width 13 height 13
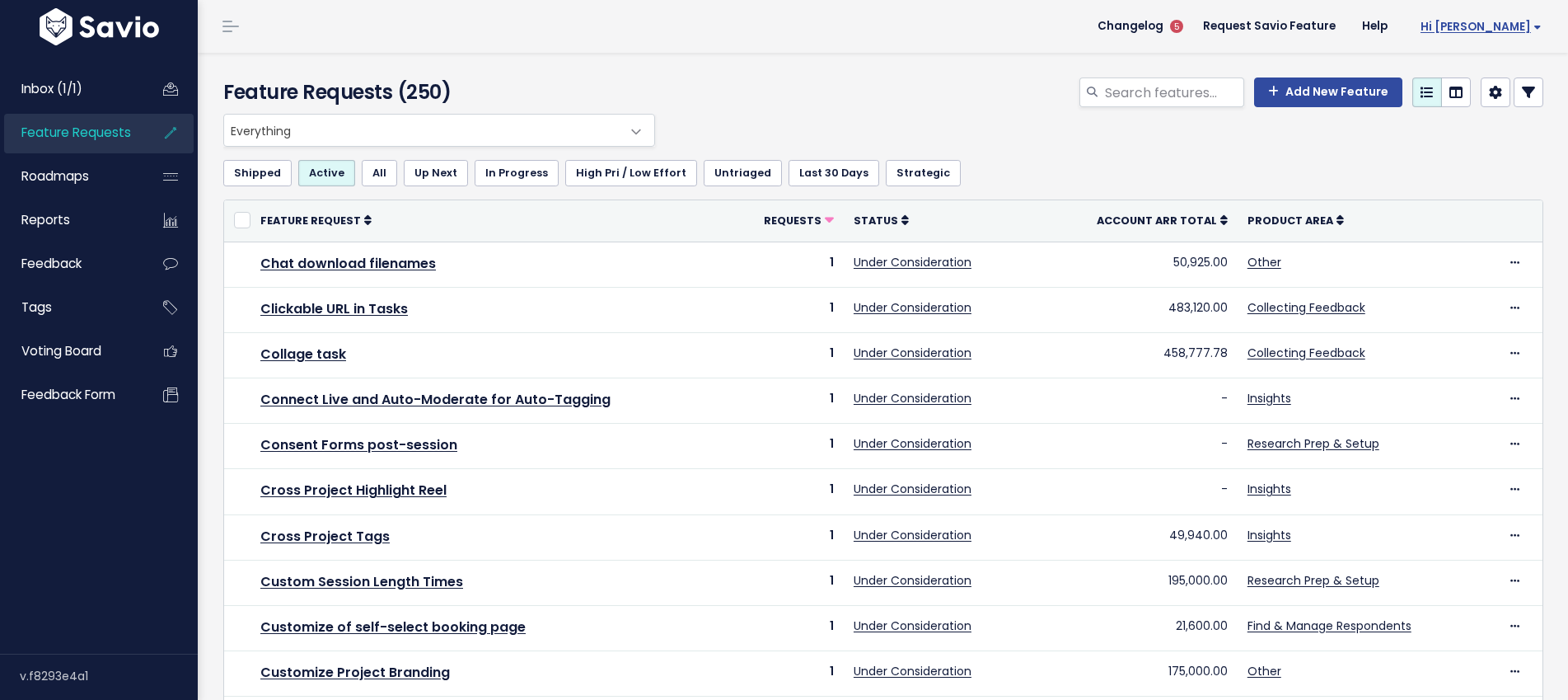
scroll to position [4, 0]
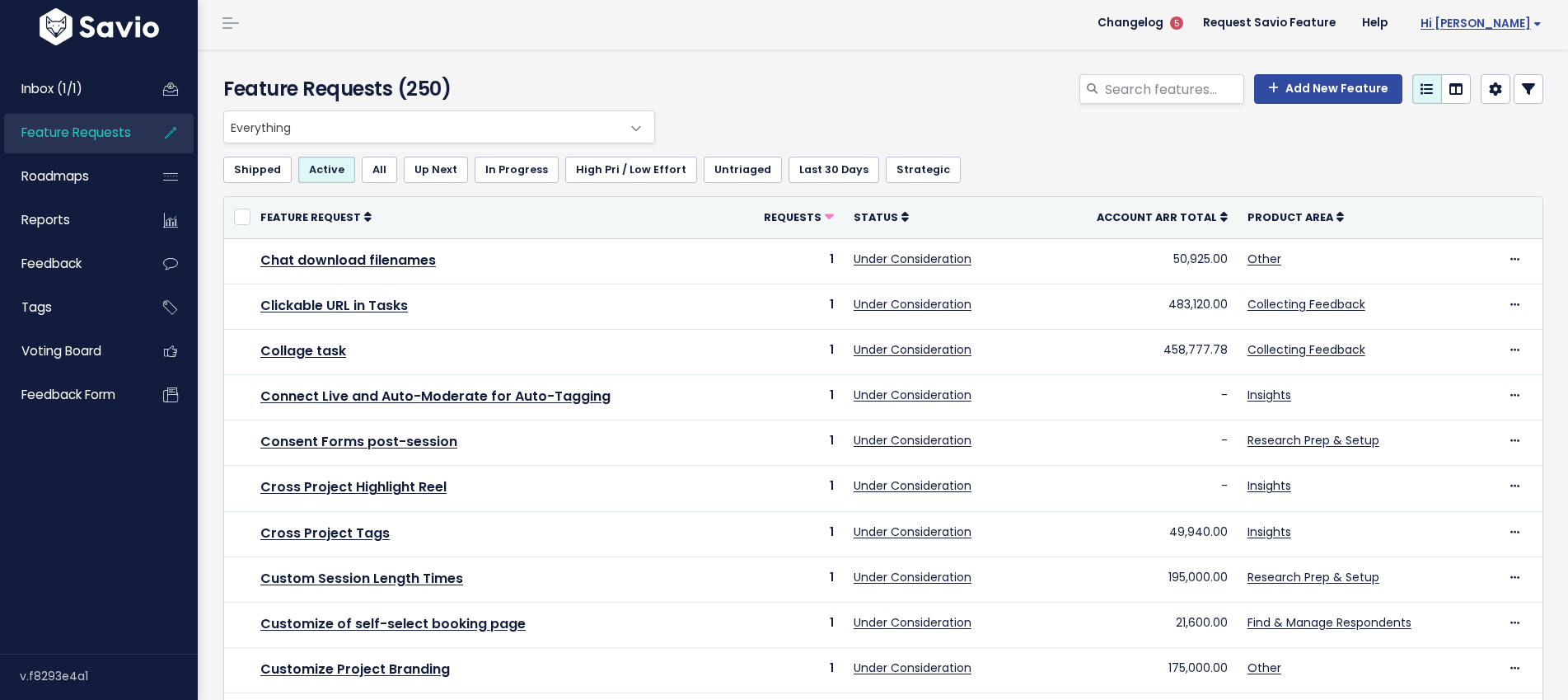
click at [1537, 27] on span "Hi [PERSON_NAME]" at bounding box center [1482, 23] width 121 height 12
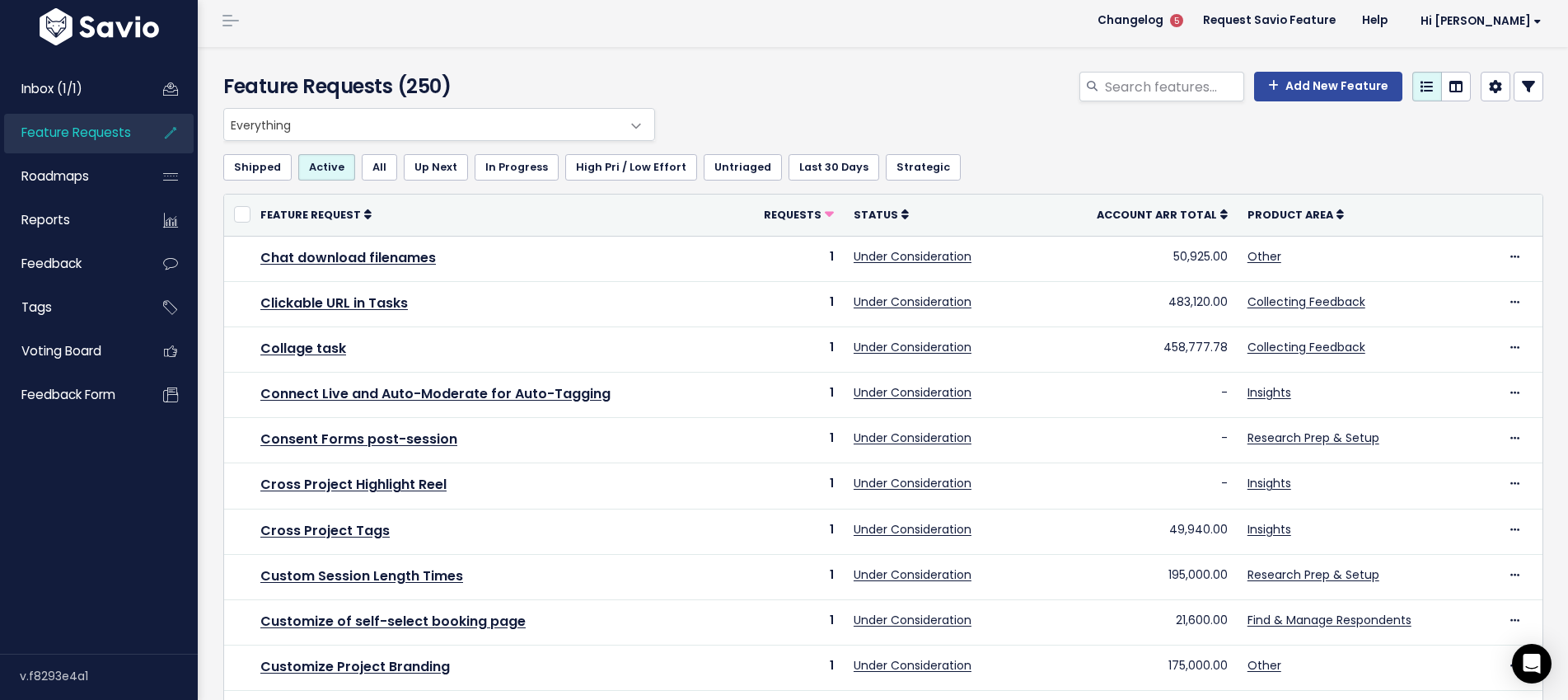
scroll to position [7, 0]
click at [1531, 86] on icon at bounding box center [1529, 86] width 13 height 13
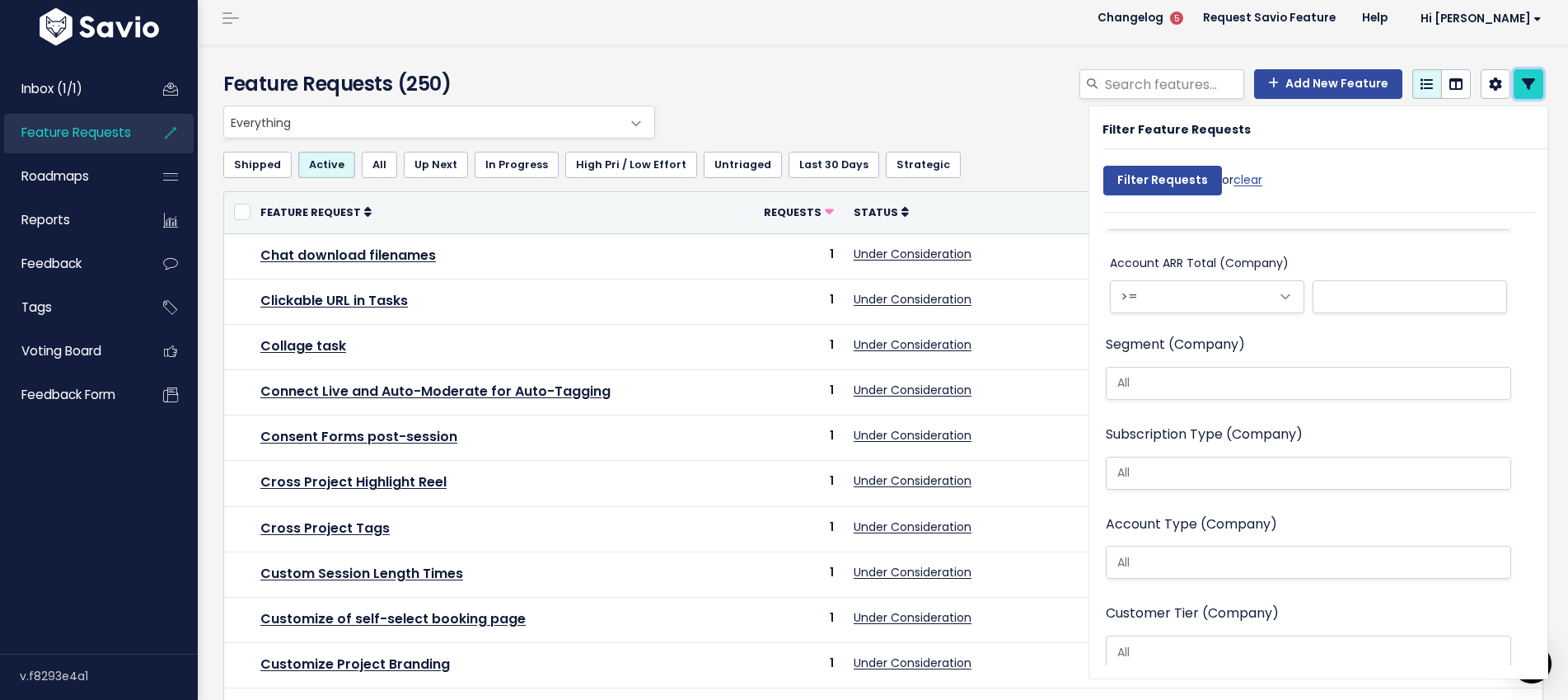
scroll to position [1425, 0]
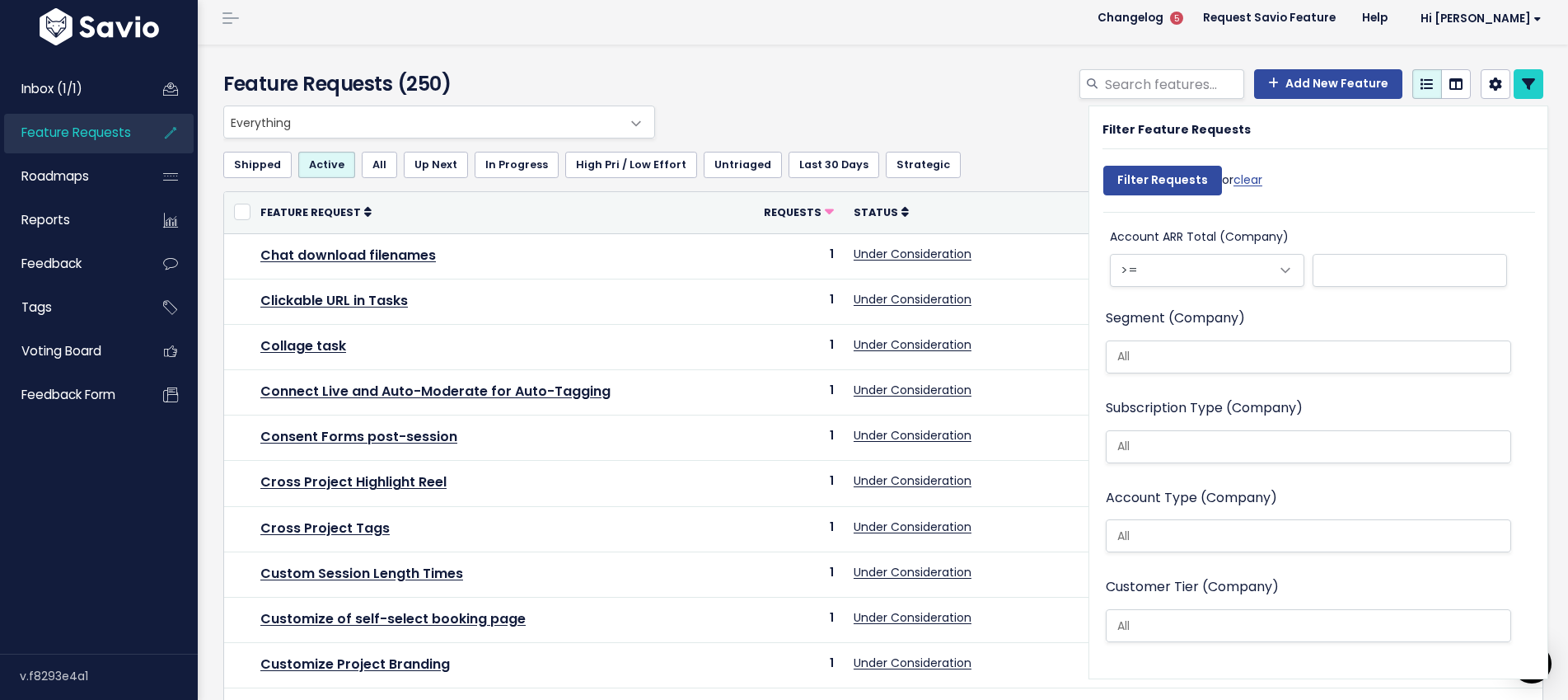
click at [939, 121] on div "Everything Any Product: Any Product Area Any Product: No Product Area No Produc…" at bounding box center [879, 121] width 1320 height 33
click at [1532, 82] on icon at bounding box center [1529, 84] width 13 height 13
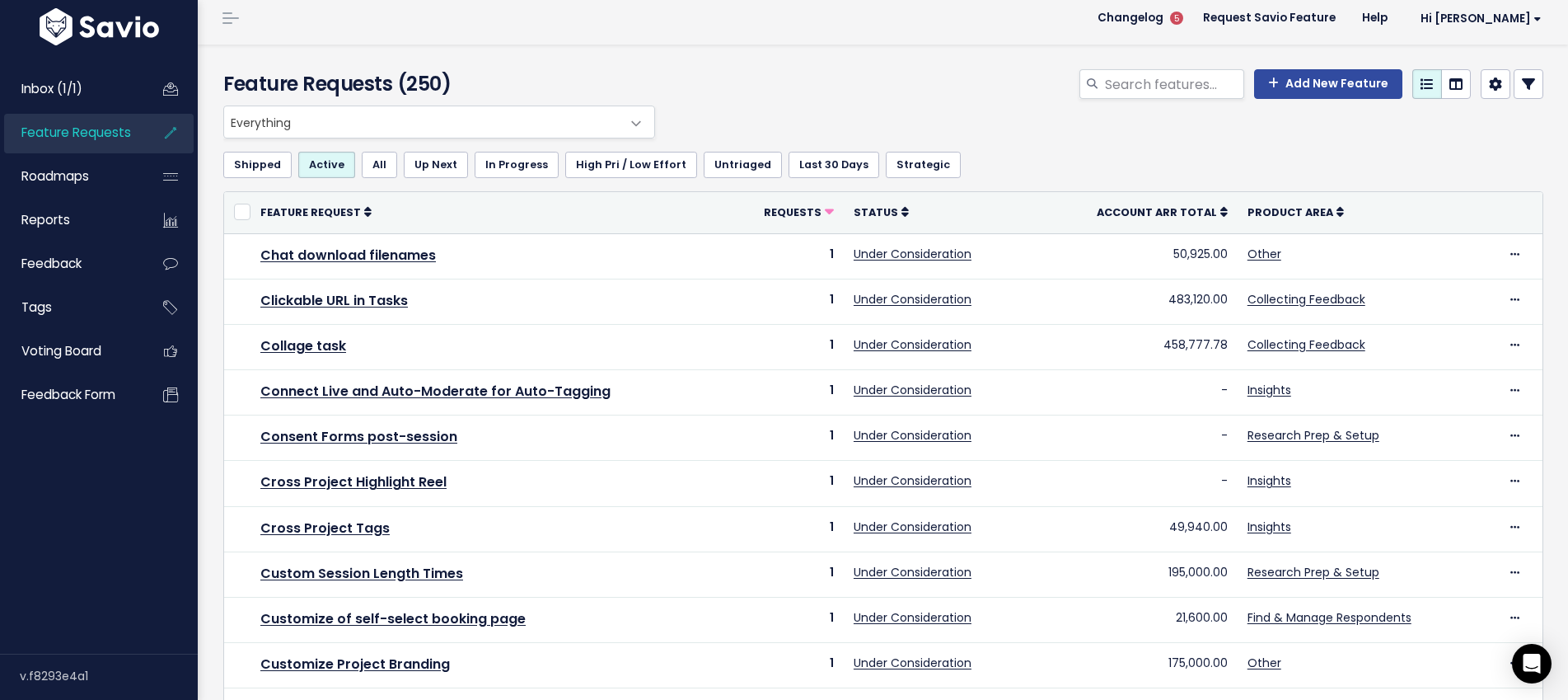
click at [230, 15] on link at bounding box center [231, 18] width 27 height 15
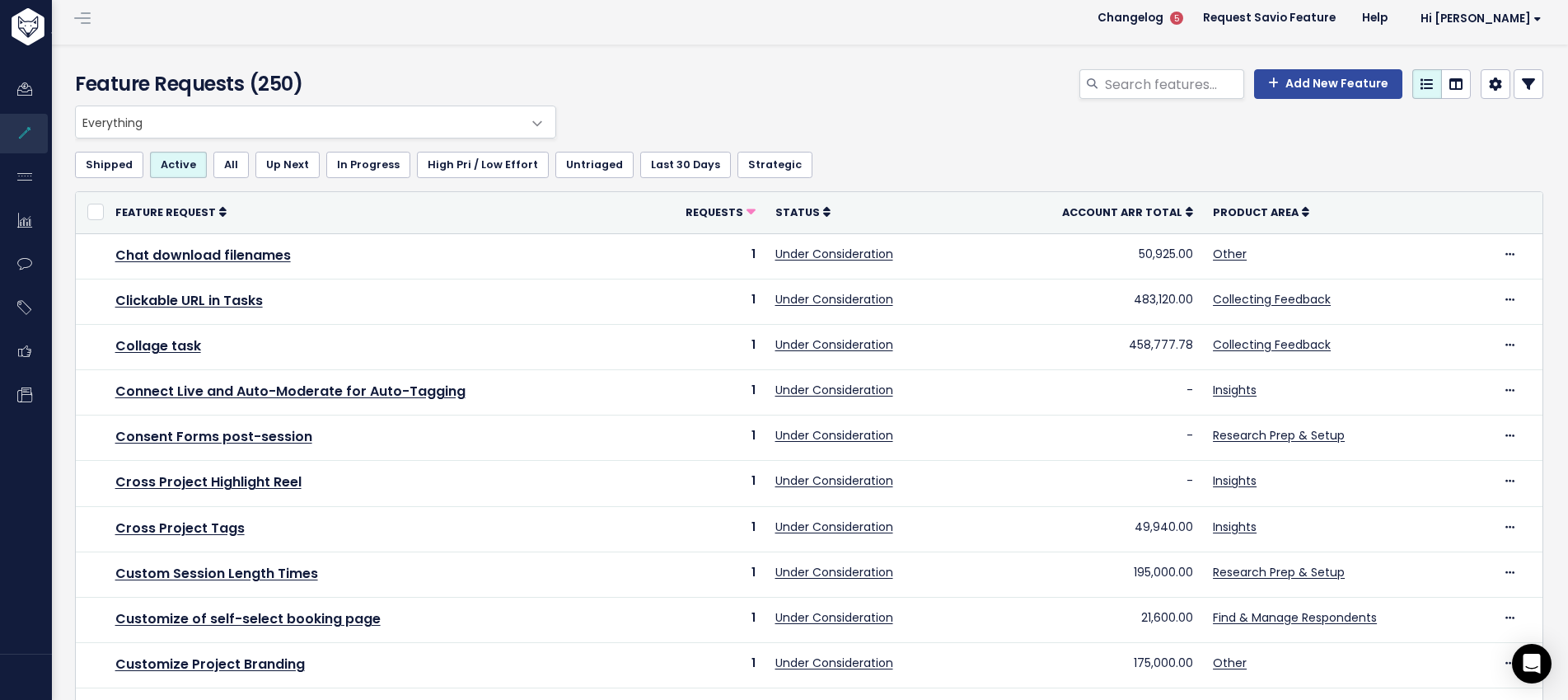
click at [92, 25] on link at bounding box center [83, 18] width 27 height 15
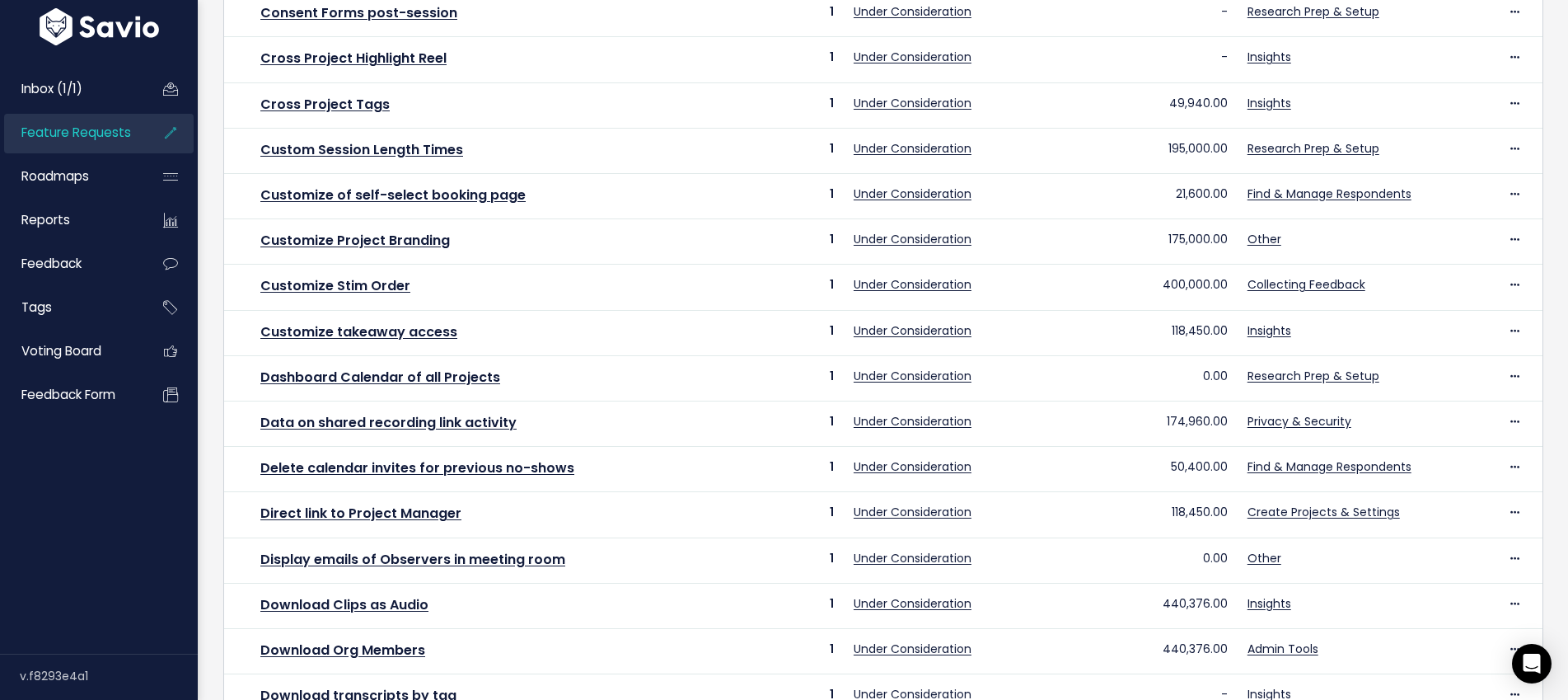
scroll to position [0, 0]
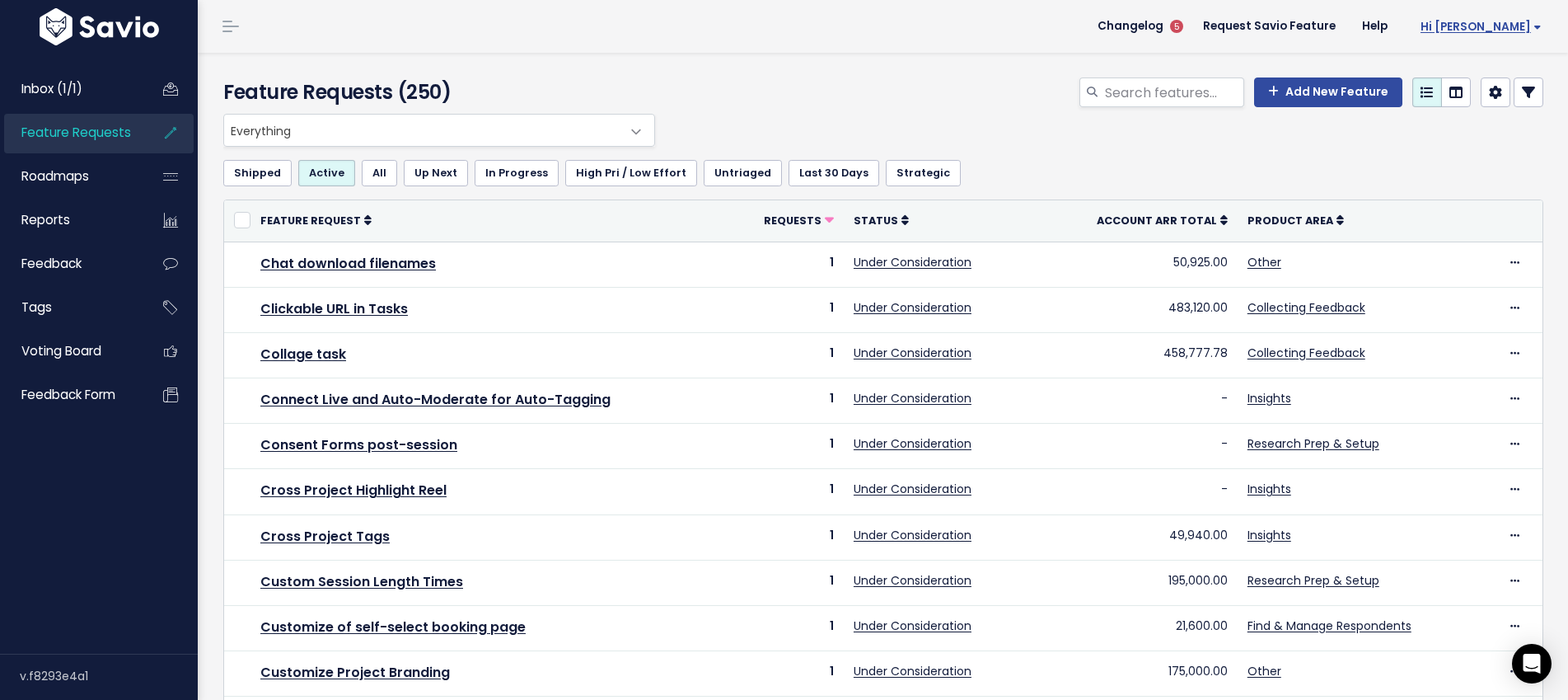
click at [1506, 36] on link "Hi [PERSON_NAME]" at bounding box center [1478, 27] width 154 height 26
click at [1073, 194] on div "Shipped Active All Up Next In Progress High Pri / Low Effort Untriaged Last 30 …" at bounding box center [883, 173] width 1320 height 53
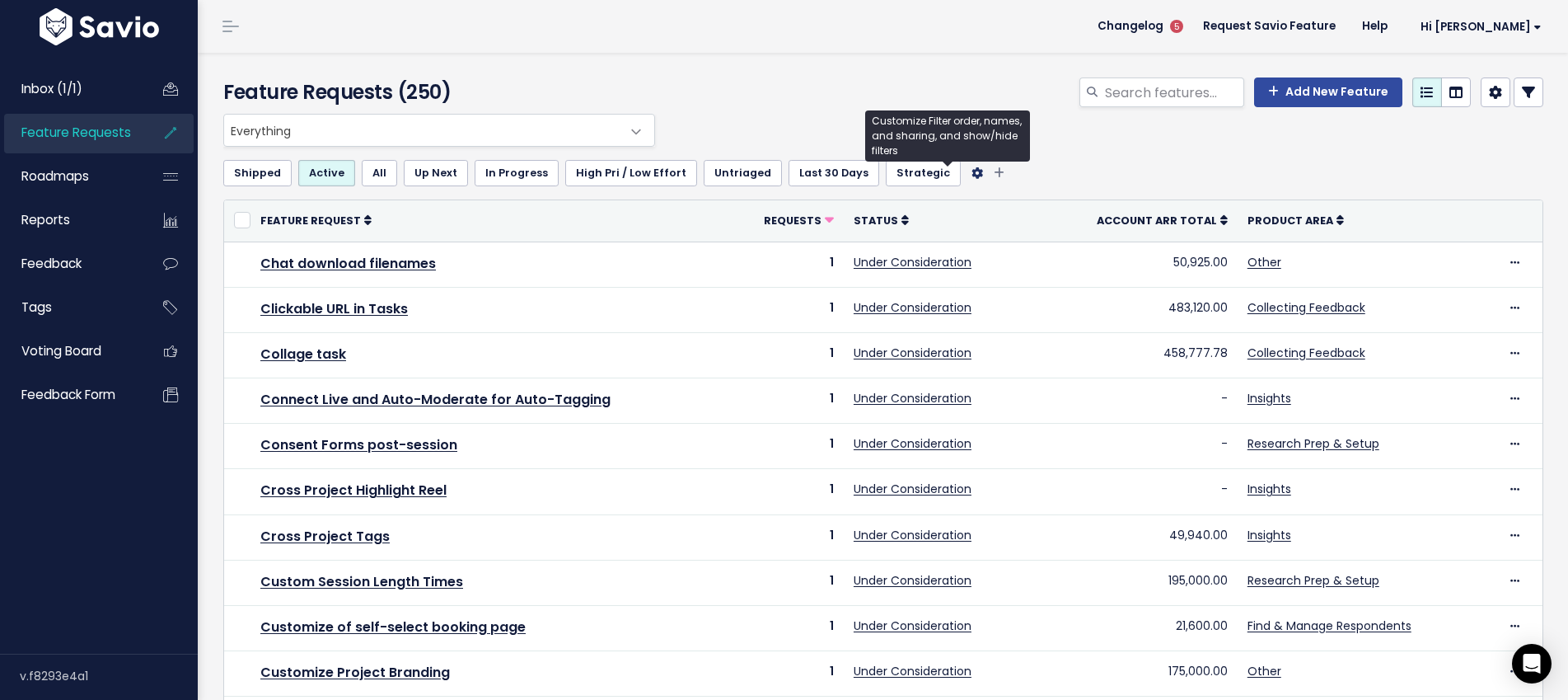
click at [972, 174] on icon "Filter feature requests" at bounding box center [977, 173] width 12 height 12
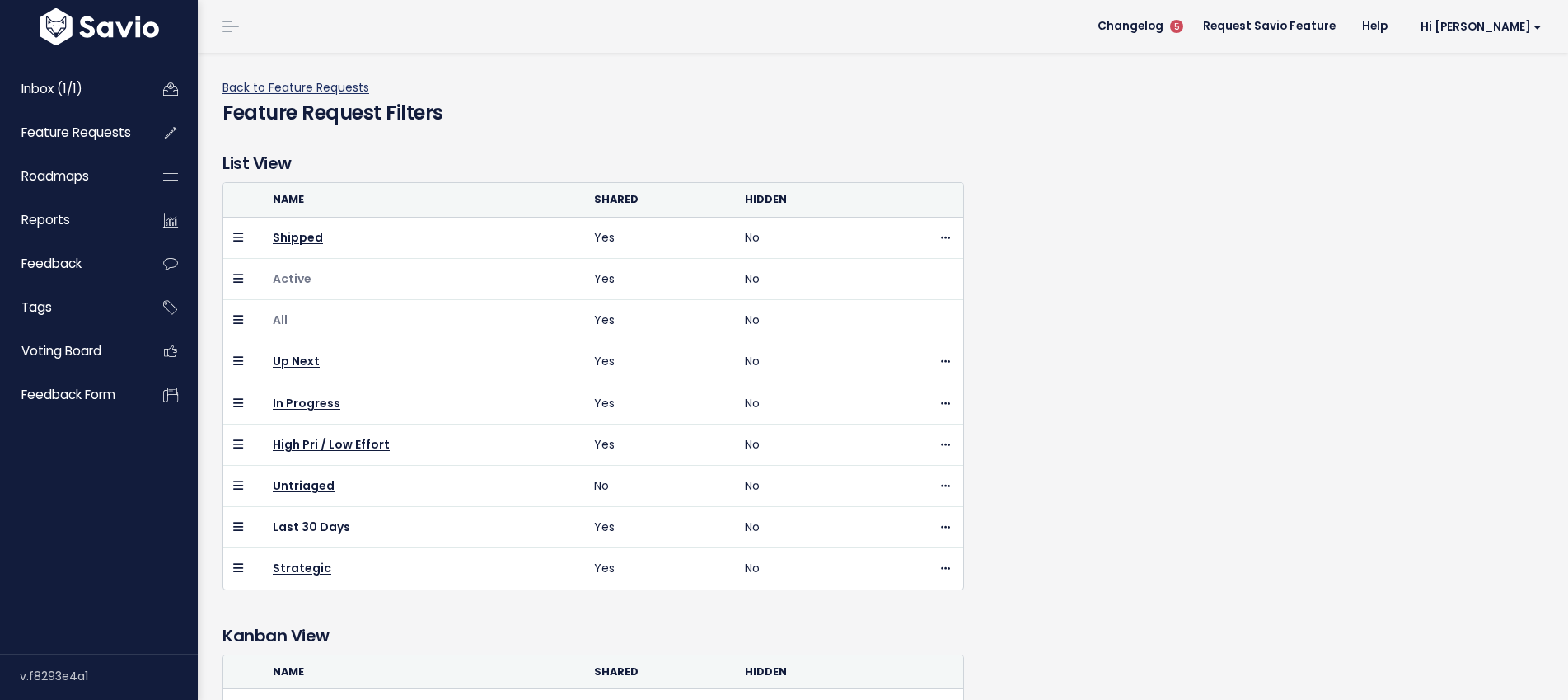
click at [245, 88] on link "Back to Feature Requests" at bounding box center [296, 87] width 147 height 16
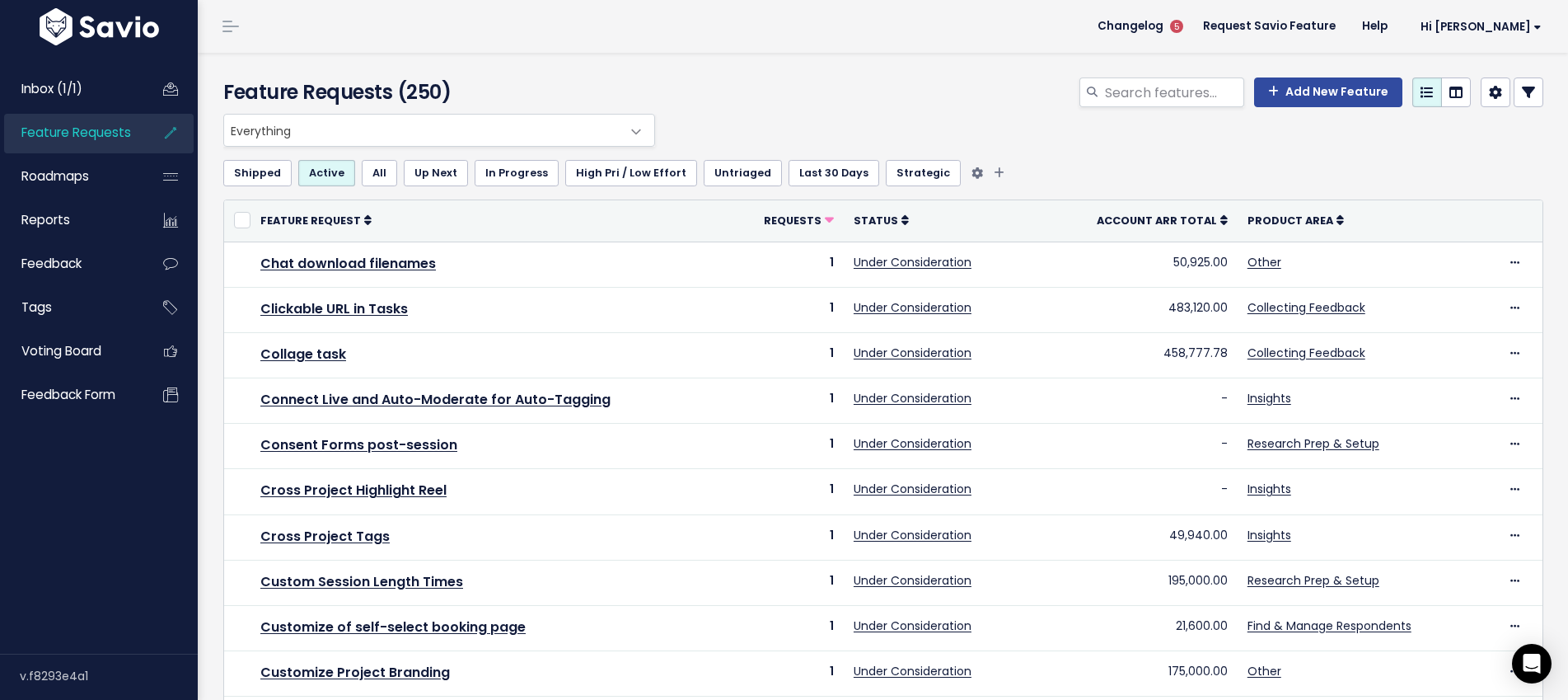
click at [720, 177] on link "Untriaged" at bounding box center [743, 173] width 78 height 27
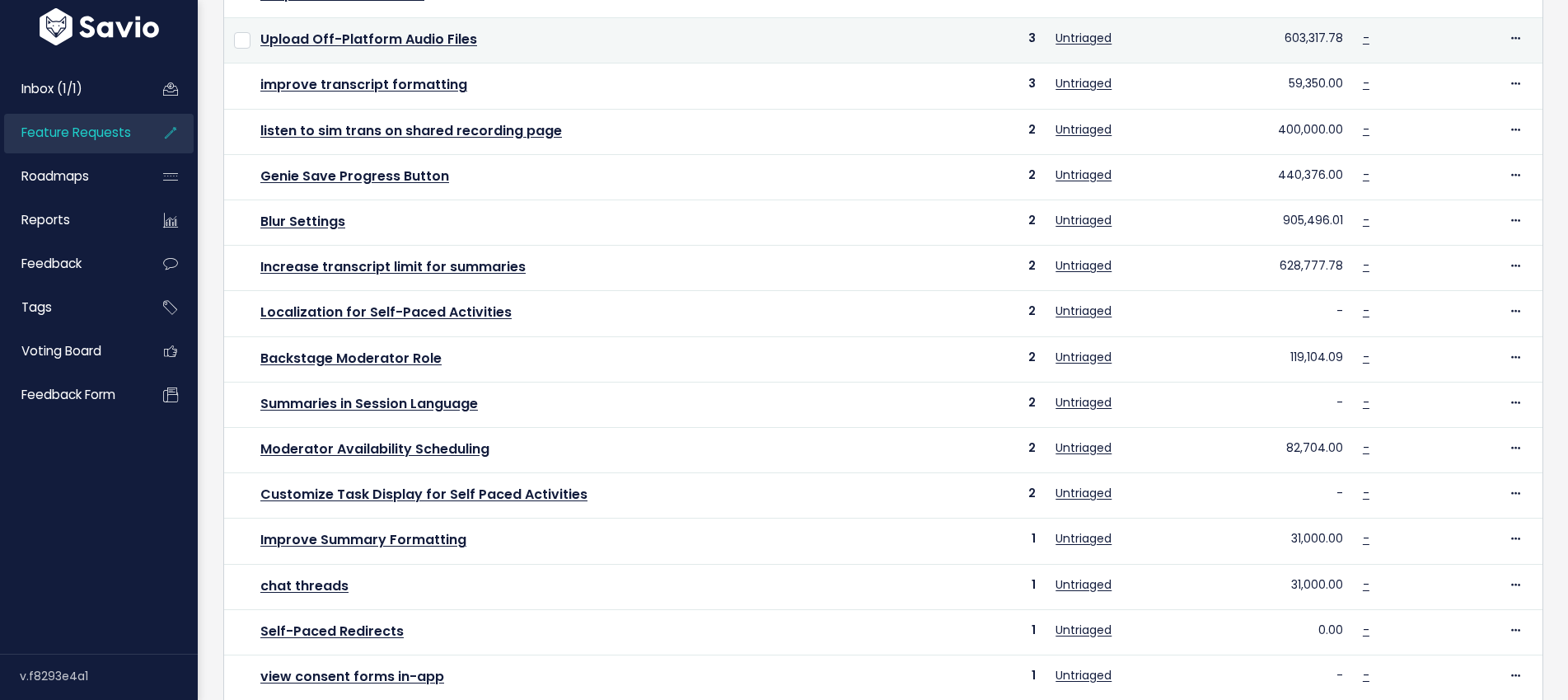
scroll to position [536, 0]
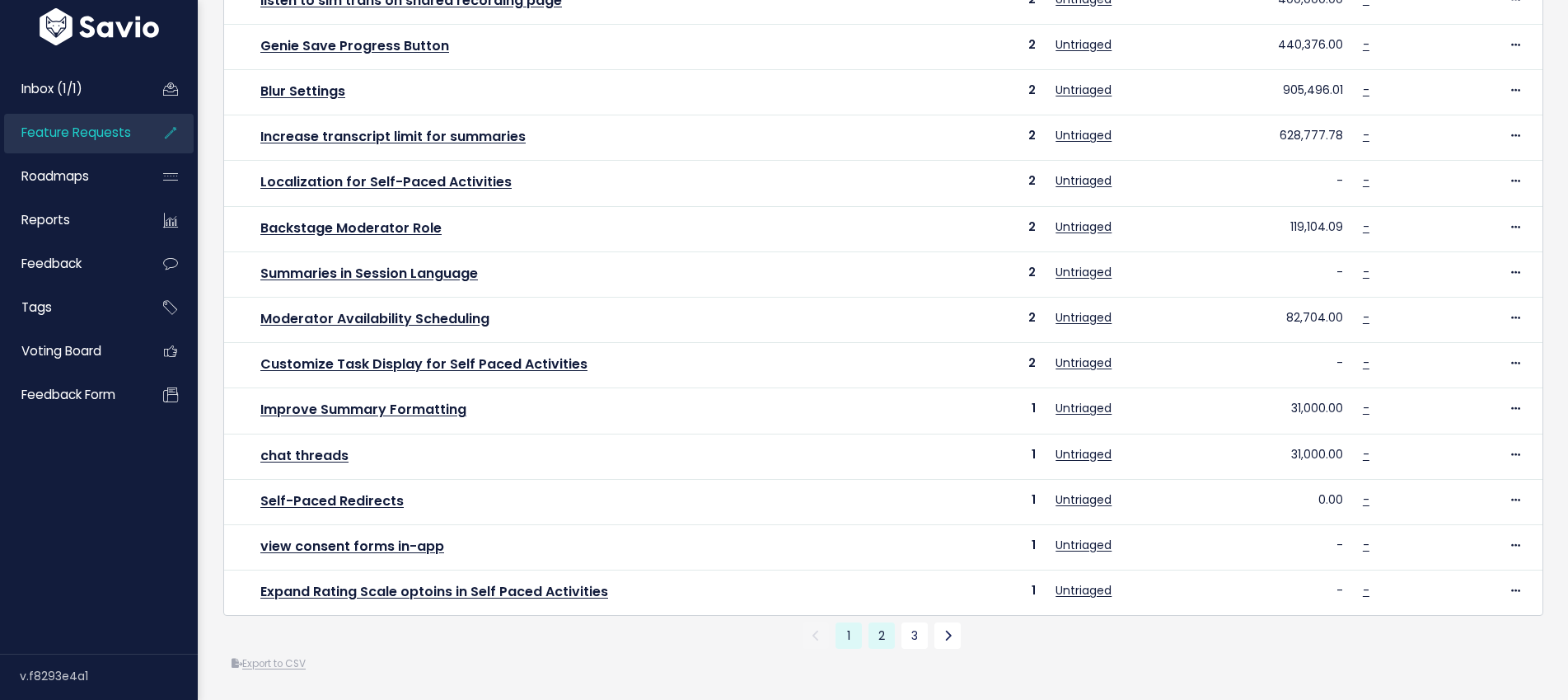
click at [879, 637] on link "2" at bounding box center [882, 636] width 27 height 27
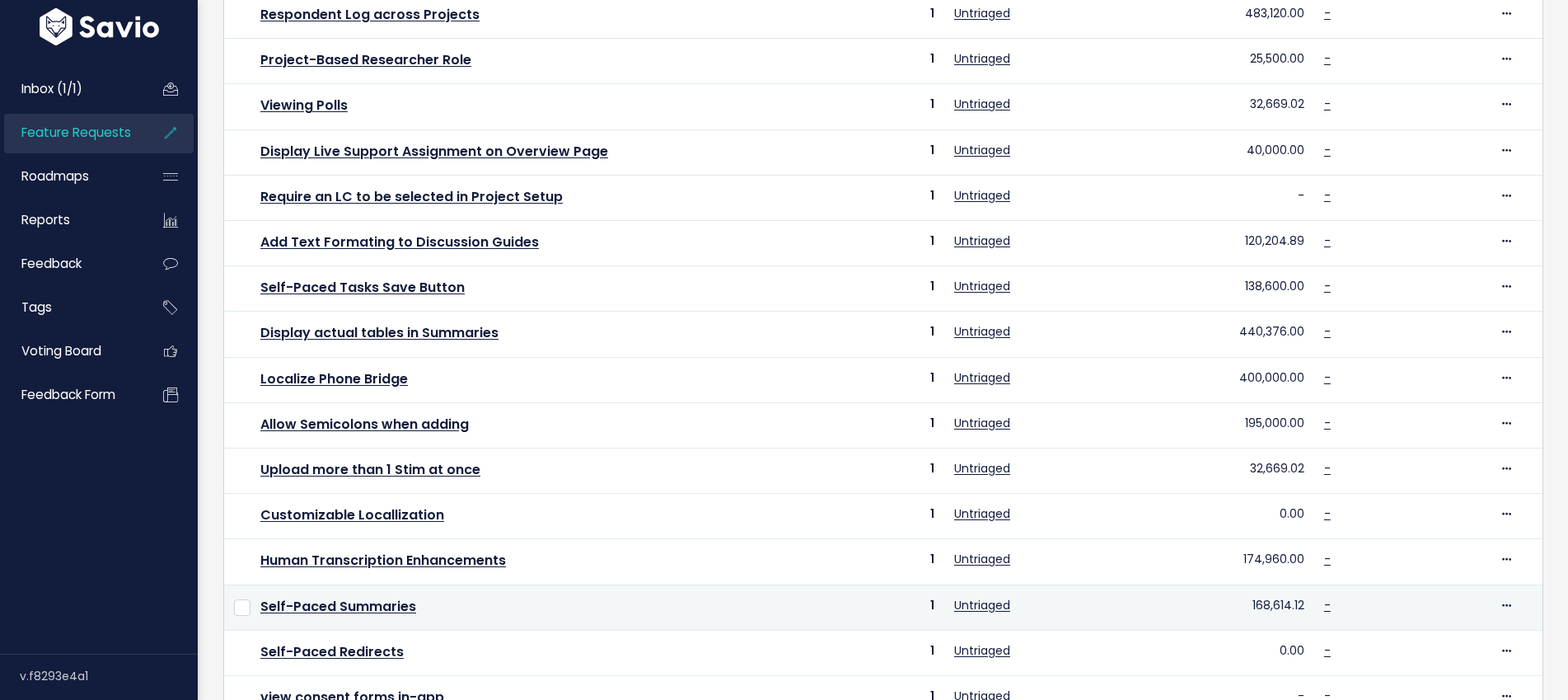
scroll to position [536, 0]
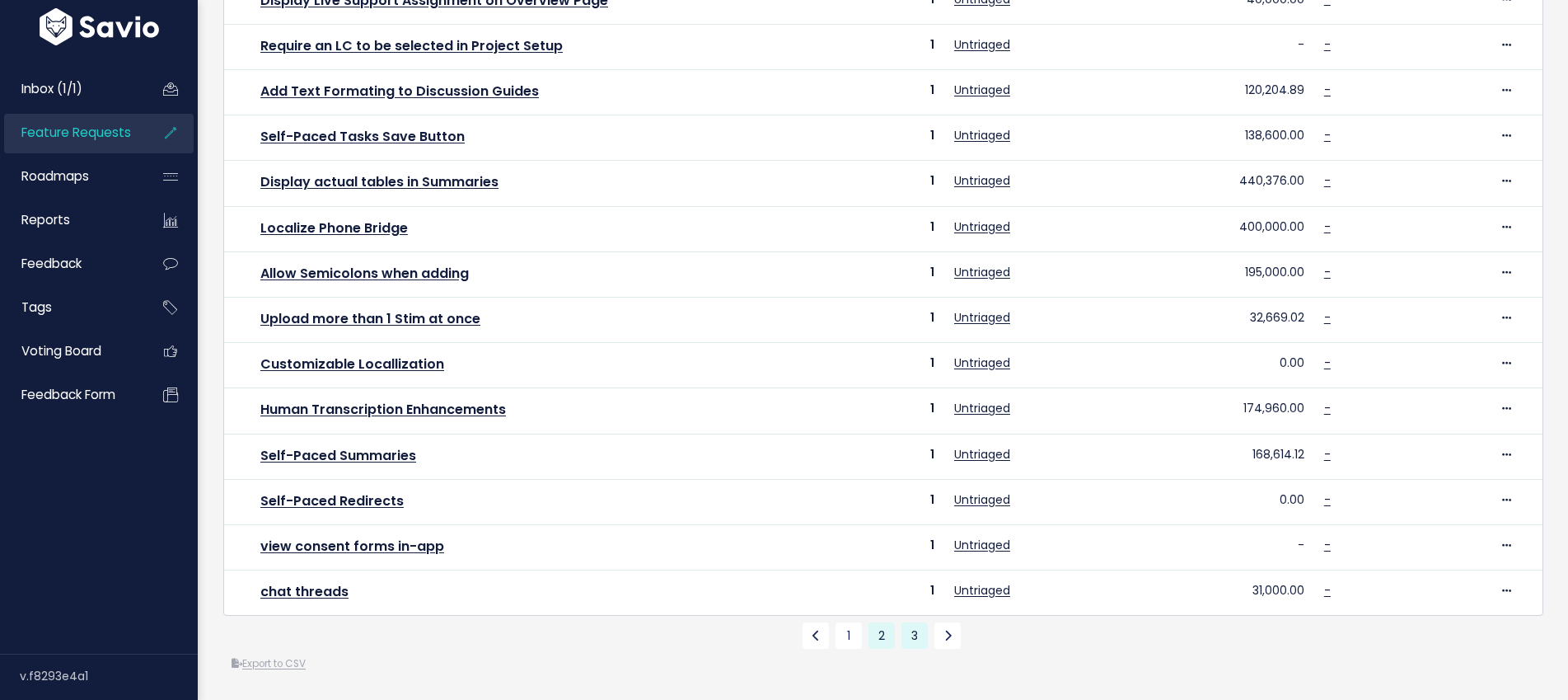
click at [914, 634] on link "3" at bounding box center [915, 636] width 27 height 27
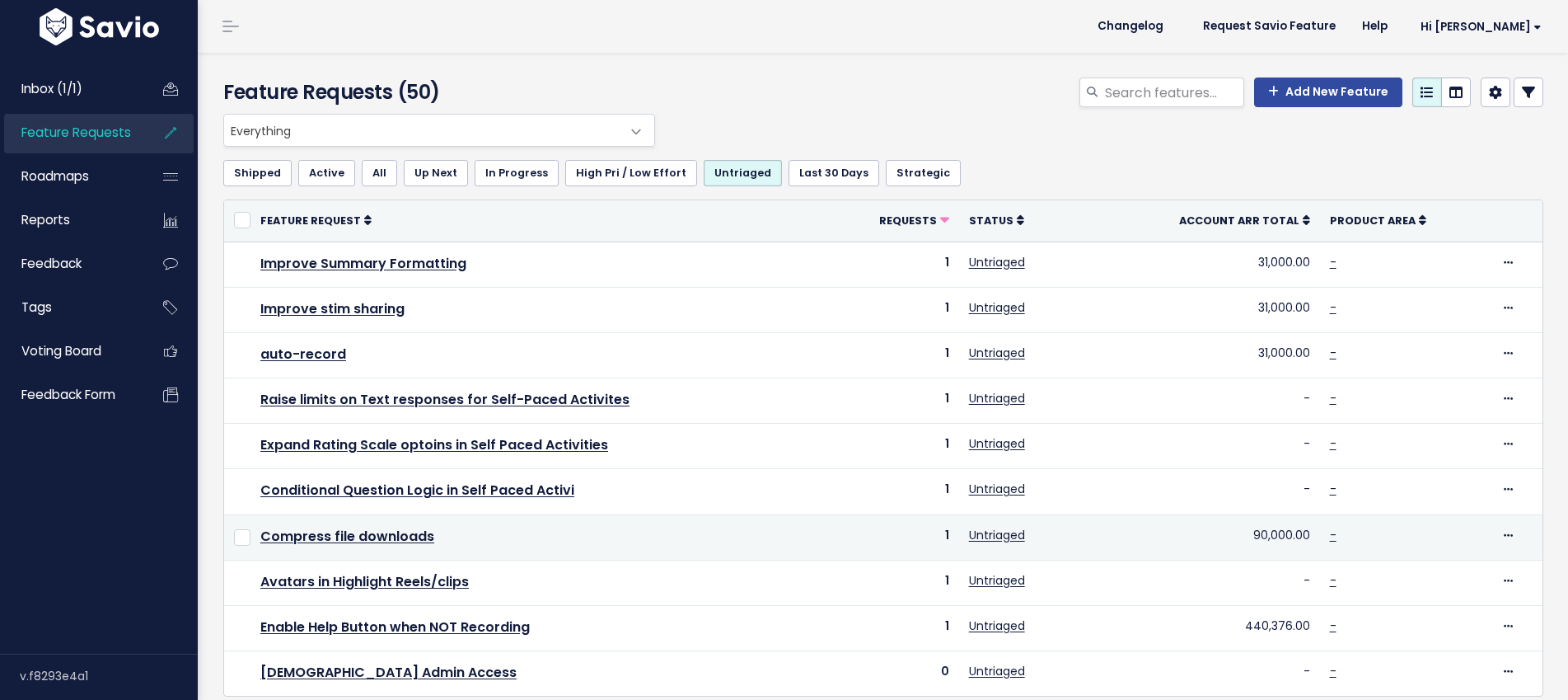
scroll to position [81, 0]
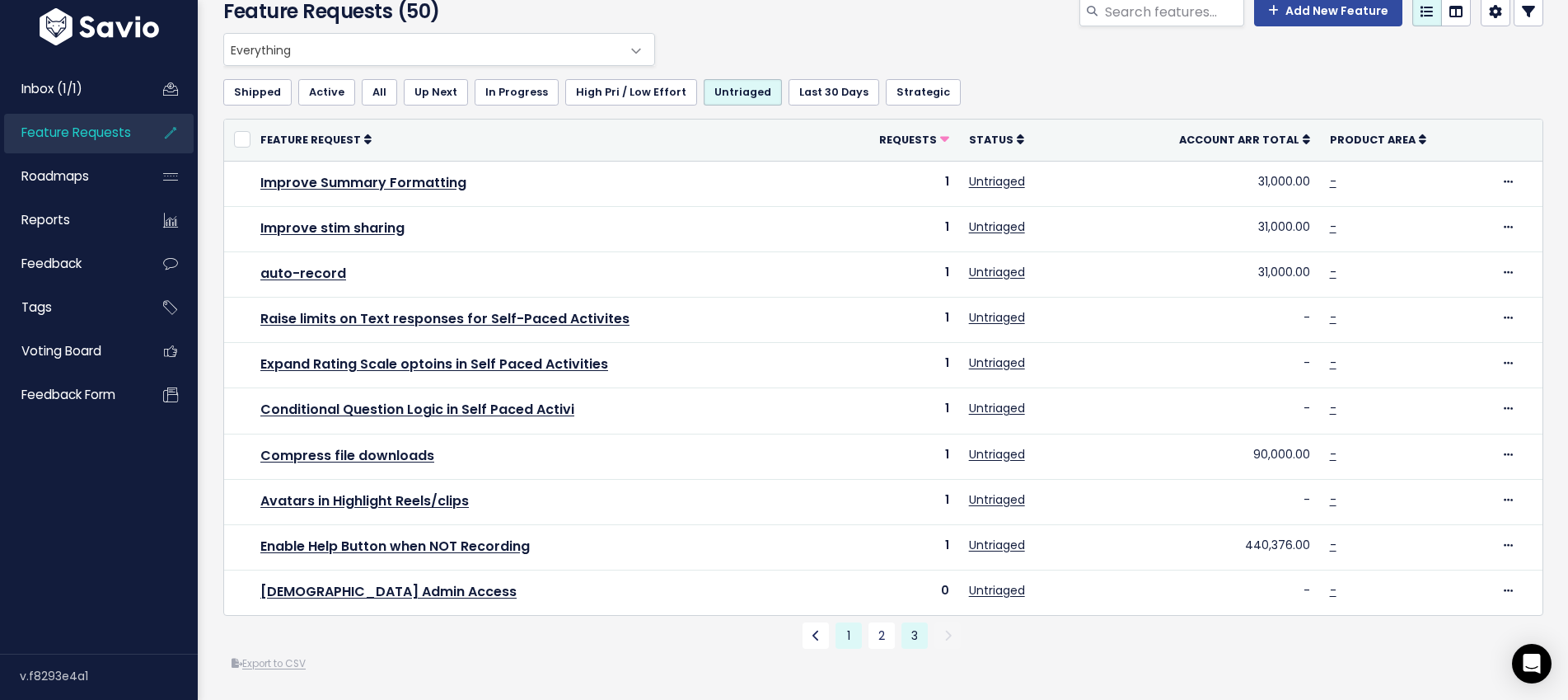
click at [849, 638] on link "1" at bounding box center [849, 636] width 27 height 27
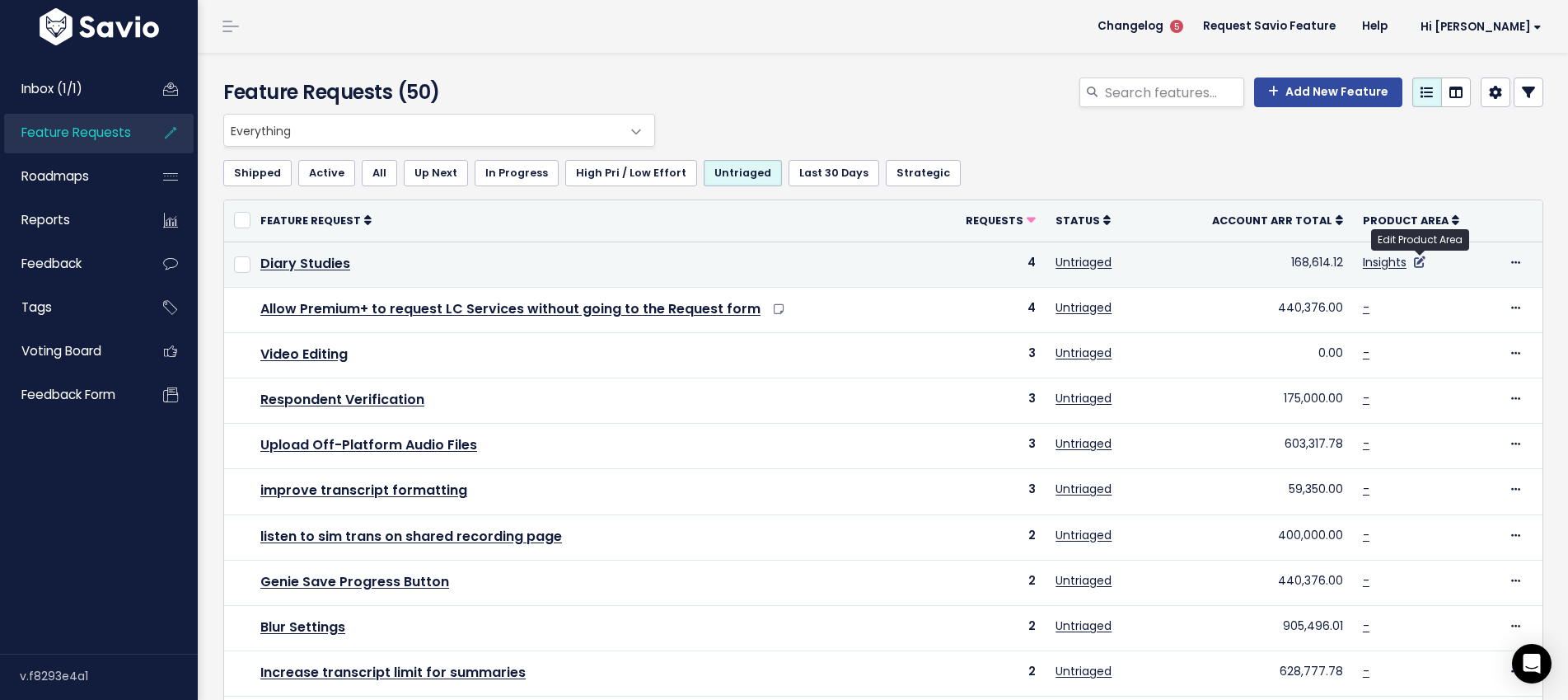
click at [1416, 259] on icon at bounding box center [1419, 262] width 12 height 12
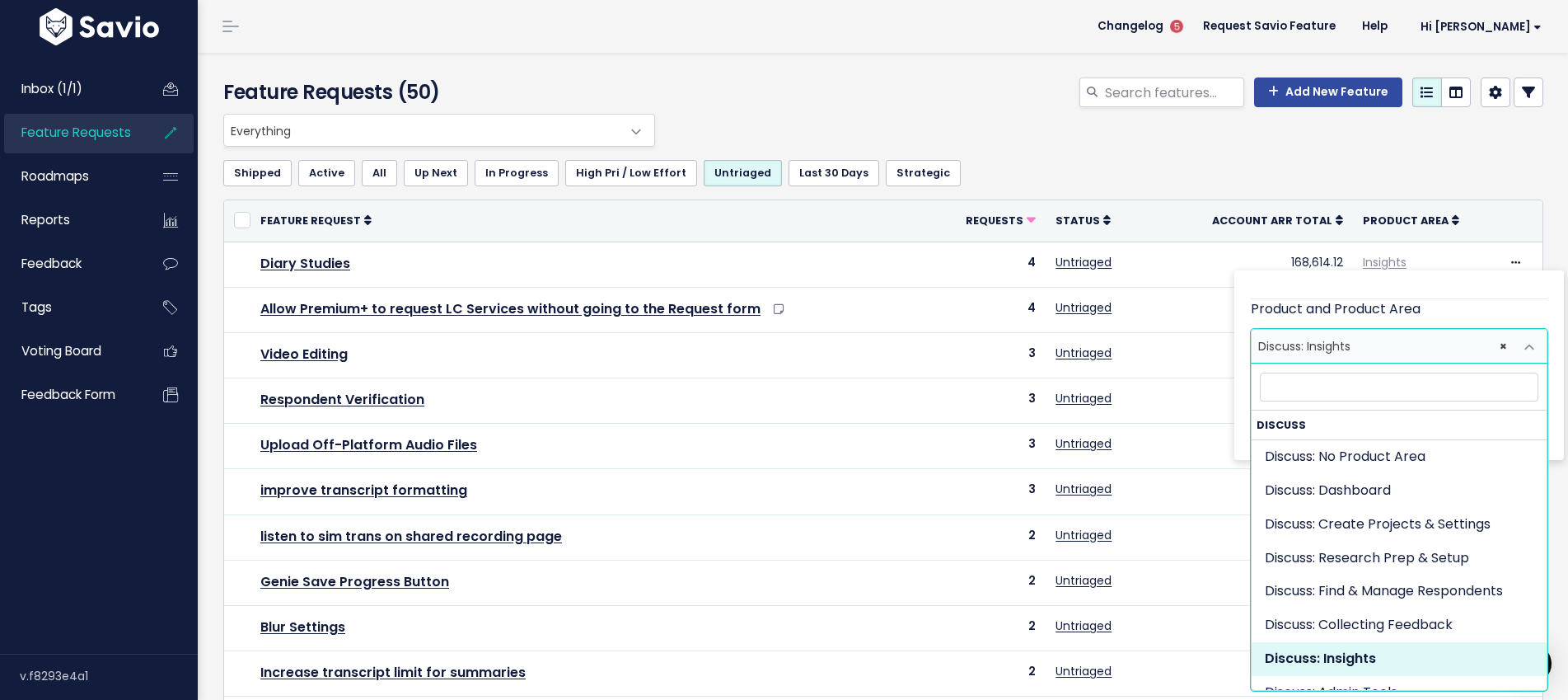
click at [1526, 338] on span at bounding box center [1529, 347] width 33 height 33
click at [1528, 343] on span at bounding box center [1529, 347] width 33 height 33
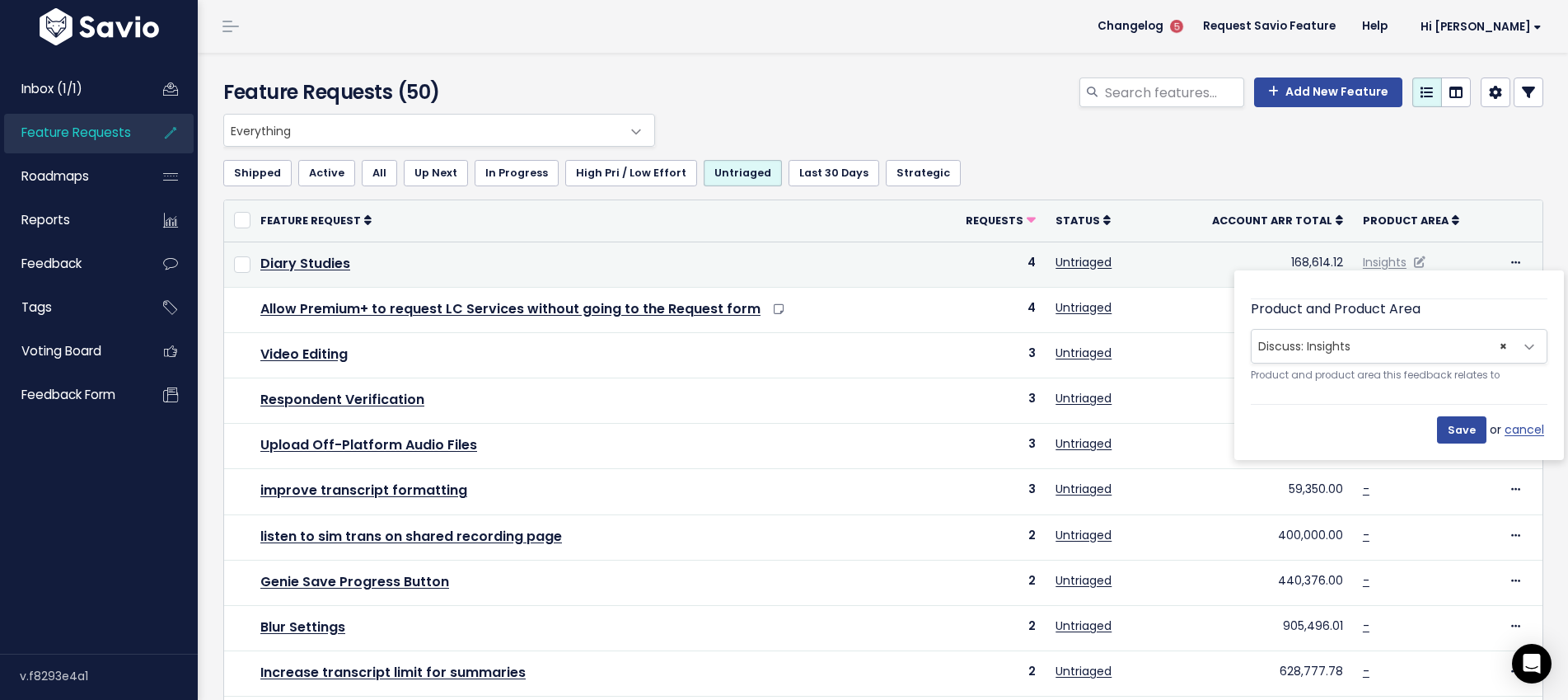
click at [1461, 254] on td "Insights" at bounding box center [1425, 264] width 145 height 45
